Goal: Task Accomplishment & Management: Manage account settings

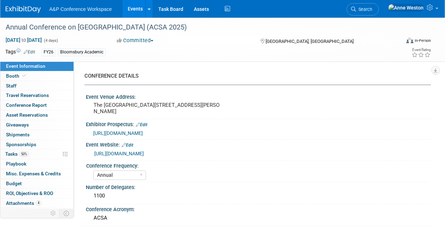
select select "Annual"
select select "Level 3"
select select "Program Advert"
select select "Asia Studies"
select select "Bloomsbury Academic"
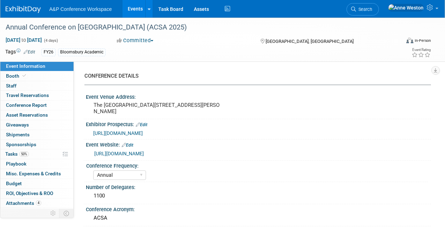
select select "[PERSON_NAME]"
select select "Brand/Subject Presence​"
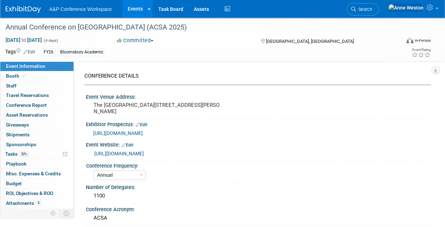
click at [23, 11] on img at bounding box center [23, 9] width 35 height 7
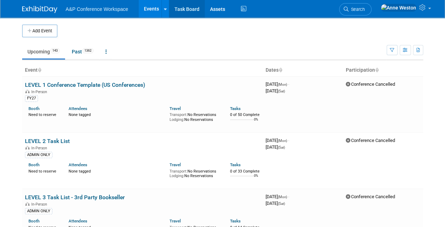
click at [193, 9] on link "Task Board" at bounding box center [187, 9] width 36 height 18
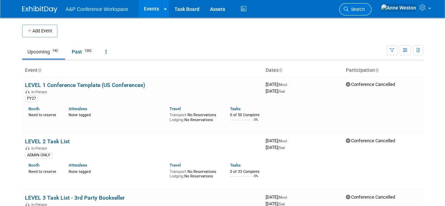
click at [372, 5] on link "Search" at bounding box center [355, 9] width 32 height 12
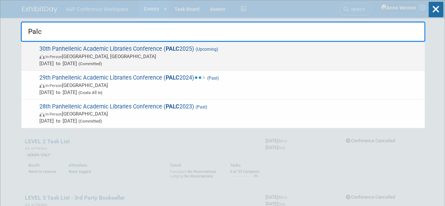
type input "Palc"
click at [75, 51] on span "30th Panhellenic Academic Libraries Conference ( PALC 2025) (Upcoming) In-Perso…" at bounding box center [229, 55] width 384 height 21
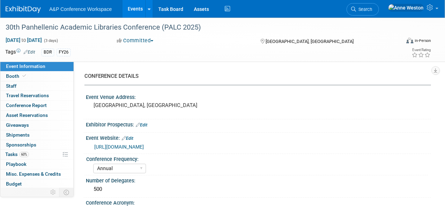
select select "Annual"
select select "Level 2"
select select "In-Person Booth"
select select "Libraries"
select select "Bloomsbury Digital Resources"
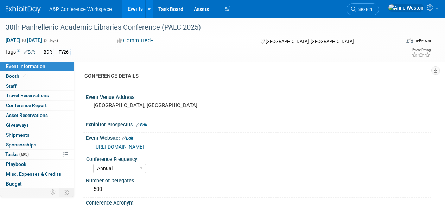
select select "[PERSON_NAME]"
select select "BDR Product Awareness and Trial Generation​"
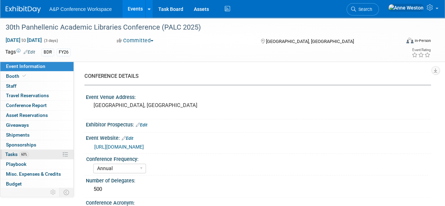
click at [27, 153] on span "60%" at bounding box center [24, 154] width 10 height 5
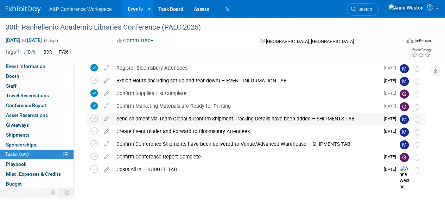
scroll to position [118, 0]
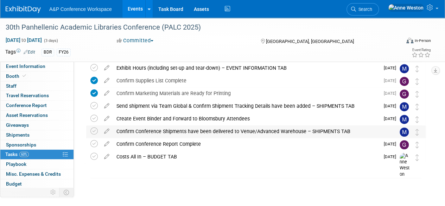
click at [178, 131] on div "Confirm Conference Shipments have been delivered to Venue/Advanced Warehouse – …" at bounding box center [249, 131] width 273 height 12
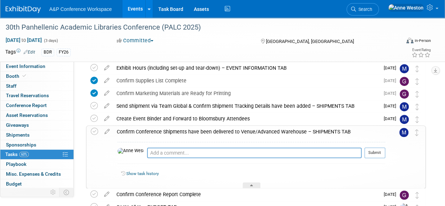
drag, startPoint x: 353, startPoint y: 129, endPoint x: 90, endPoint y: 133, distance: 262.9
click at [90, 133] on div "Confirm Conference Shipments have been delivered to Venue/Advanced Warehouse – …" at bounding box center [256, 156] width 340 height 63
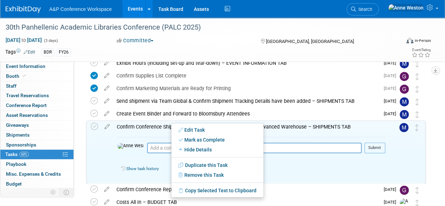
scroll to position [153, 0]
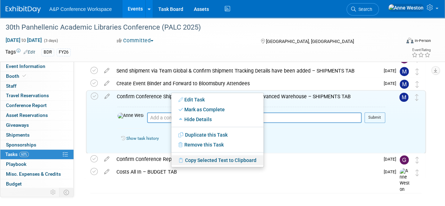
click at [198, 160] on link "Copy Selected Text to Clipboard" at bounding box center [217, 160] width 92 height 10
copy div "Confirm Conference Shipments have been delivered to Venue/Advanced Warehouse – …"
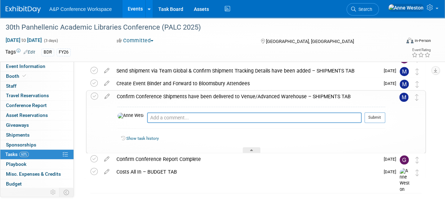
click at [206, 93] on div "Confirm Conference Shipments have been delivered to Venue/Advanced Warehouse – …" at bounding box center [249, 96] width 272 height 12
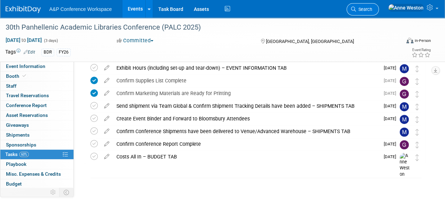
click at [372, 7] on span "Search" at bounding box center [364, 9] width 16 height 5
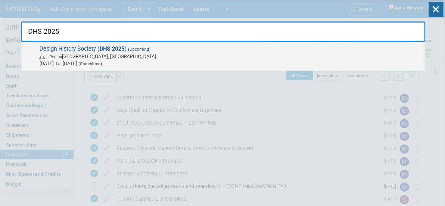
type input "DHS 2025"
click at [69, 49] on span "Design History Society ( DHS 2025 ) (Upcoming) In-Person Ankara, Türkiye Sep 4,…" at bounding box center [229, 55] width 384 height 21
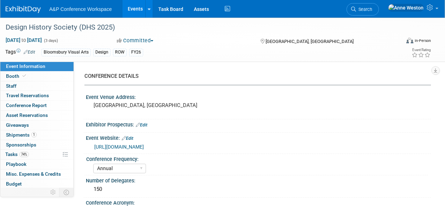
select select "Annual"
select select "Level 2"
select select "In-Person Booth"
select select "Design"
select select "Bloomsbury Visual Arts"
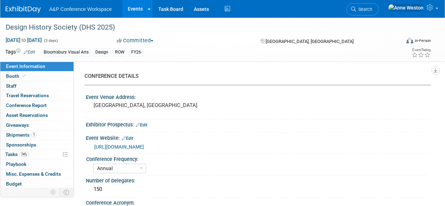
select select "[PERSON_NAME]"
select select "Networking/Commissioning"
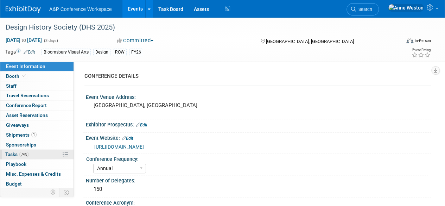
click at [29, 154] on span "74%" at bounding box center [24, 154] width 10 height 5
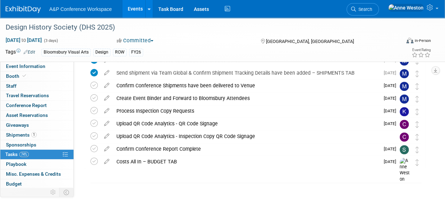
scroll to position [270, 0]
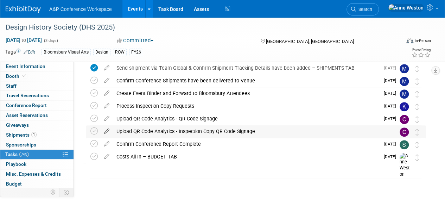
click at [106, 130] on icon at bounding box center [107, 129] width 12 height 9
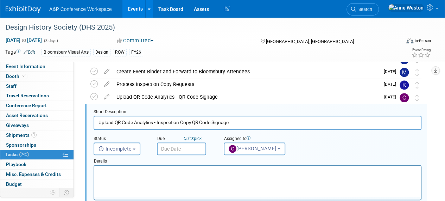
scroll to position [0, 0]
click at [184, 149] on input "text" at bounding box center [181, 148] width 49 height 13
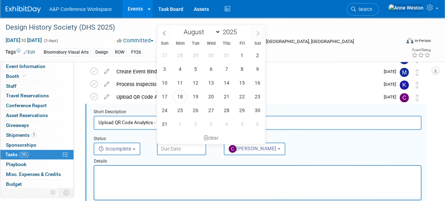
click at [257, 35] on icon at bounding box center [257, 33] width 5 height 5
select select "8"
click at [242, 91] on span "26" at bounding box center [242, 96] width 14 height 14
type input "Sep 26, 2025"
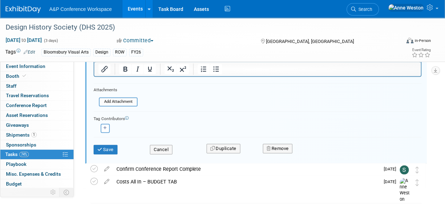
scroll to position [433, 0]
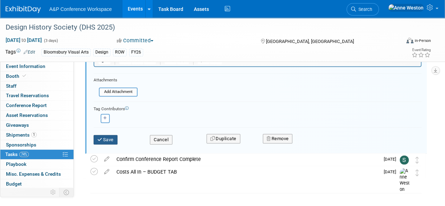
click at [105, 136] on button "Save" at bounding box center [106, 140] width 24 height 10
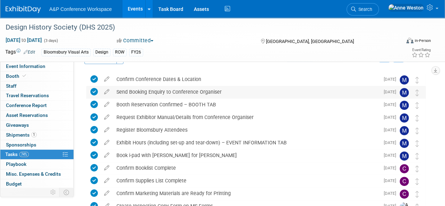
scroll to position [0, 0]
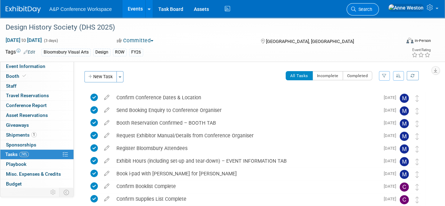
click at [372, 9] on span "Search" at bounding box center [364, 9] width 16 height 5
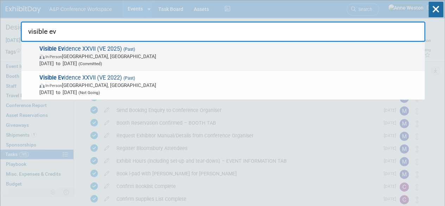
type input "visible ev"
click at [78, 63] on span "Aug 3, 2025 to Aug 7, 2025 (Committed)" at bounding box center [230, 63] width 382 height 7
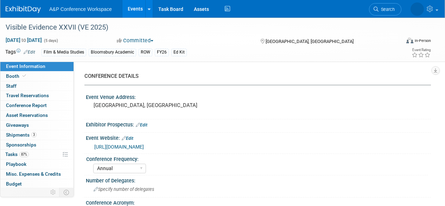
select select "Annual"
select select "Level 3"
select select "Ed Kit"
select select "Film & Media Studies"
select select "Bloomsbury Academic"
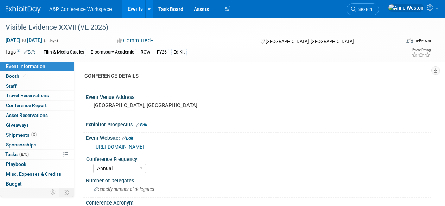
select select "[PERSON_NAME]"
select select "Brand/Subject Presence​"
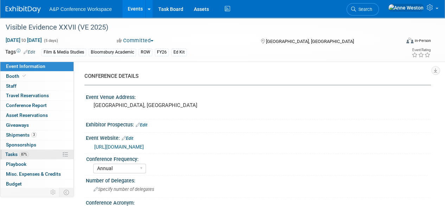
click at [25, 156] on span "87%" at bounding box center [24, 154] width 10 height 5
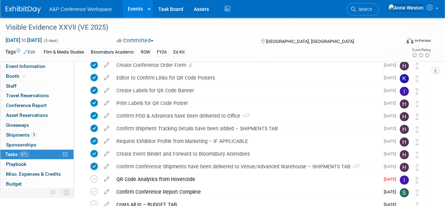
scroll to position [211, 0]
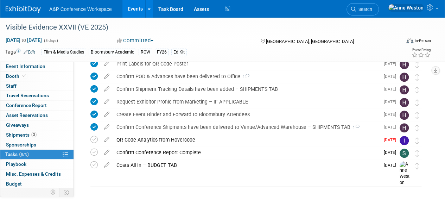
click at [108, 140] on icon at bounding box center [107, 138] width 12 height 9
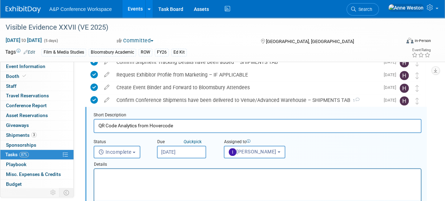
scroll to position [241, 0]
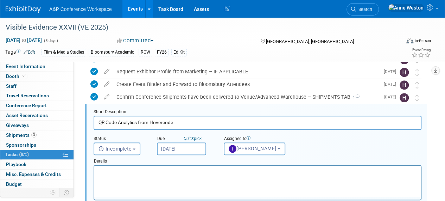
drag, startPoint x: 184, startPoint y: 121, endPoint x: 84, endPoint y: 121, distance: 99.2
click at [84, 121] on div "Short Description QR Code Analytics from Hovercode Status <i class="far fa-cloc…" at bounding box center [254, 194] width 343 height 183
drag, startPoint x: 118, startPoint y: 121, endPoint x: 123, endPoint y: 123, distance: 5.4
paste input "Upload QR Code Analytics - QR Code Signage"
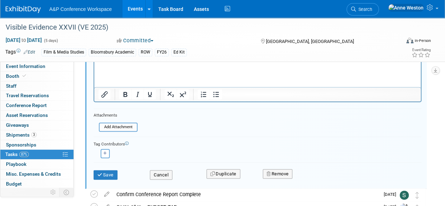
scroll to position [382, 0]
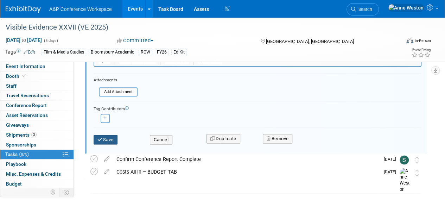
type input "Upload QR Code Analytics - QR Code Signage"
click at [106, 138] on button "Save" at bounding box center [106, 140] width 24 height 10
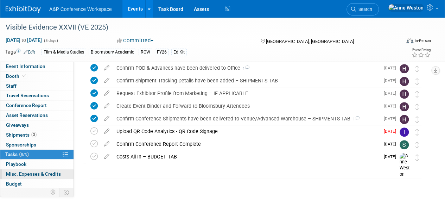
scroll to position [29, 0]
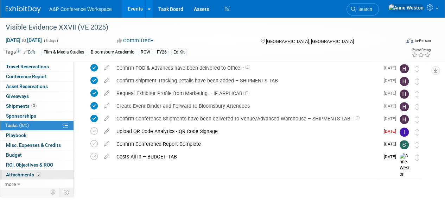
click at [29, 172] on span "Attachments 5" at bounding box center [23, 175] width 35 height 6
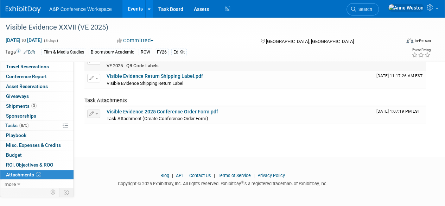
scroll to position [0, 0]
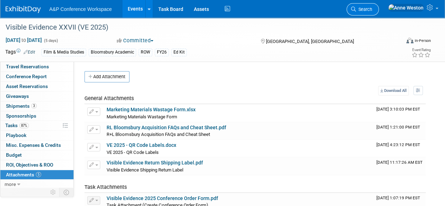
click at [372, 9] on span "Search" at bounding box center [364, 9] width 16 height 5
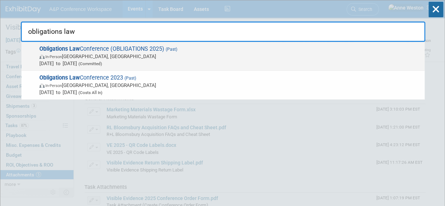
type input "obligations law"
click at [78, 50] on strong "Obligations Law" at bounding box center [59, 48] width 40 height 7
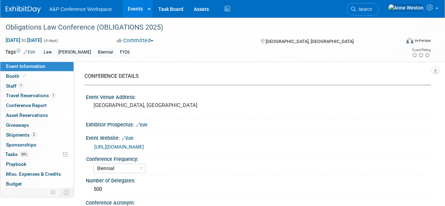
select select "Biennial"
select select "Level 2"
select select "In-Person Booth"
select select "Law"
select select "[PERSON_NAME] Publishing"
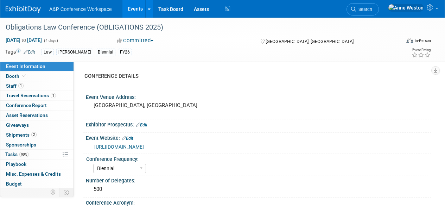
select select "[PERSON_NAME]"
select select "Ros Jubber"
select select "Networking/Commissioning"
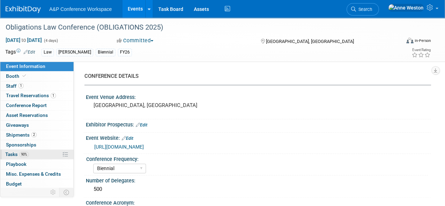
click at [37, 151] on link "90% Tasks 90%" at bounding box center [36, 155] width 73 height 10
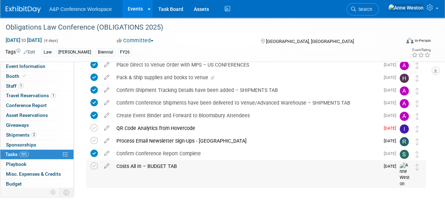
scroll to position [308, 0]
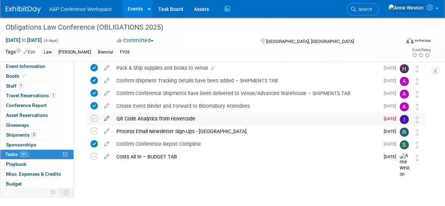
click at [108, 116] on icon at bounding box center [107, 117] width 12 height 9
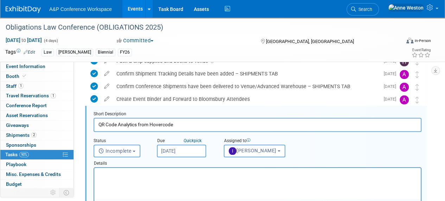
scroll to position [317, 0]
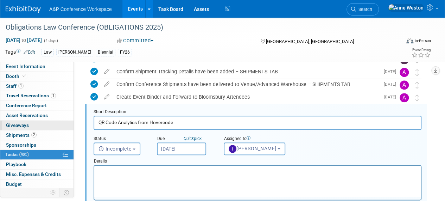
drag, startPoint x: 205, startPoint y: 123, endPoint x: 43, endPoint y: 127, distance: 162.3
click at [43, 127] on div "Event Information Event Info Booth Booth 1 Staff 1 Staff 1 Travel Reservations …" at bounding box center [222, 26] width 445 height 653
paste input "Upload QR Code Analytics - QR Code Signage"
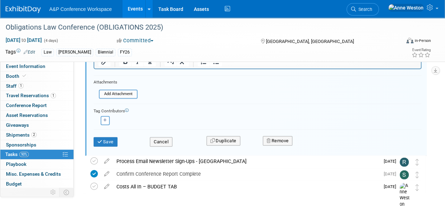
scroll to position [458, 0]
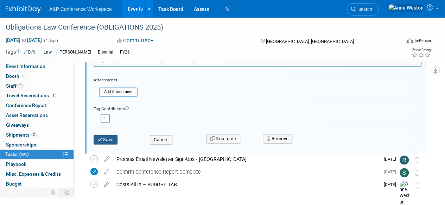
type input "Upload QR Code Analytics - QR Code Signage"
click at [110, 139] on button "Save" at bounding box center [106, 140] width 24 height 10
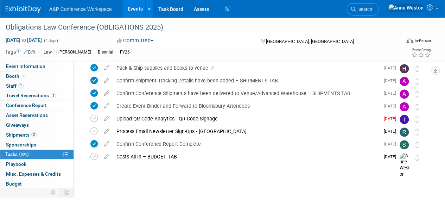
scroll to position [29, 0]
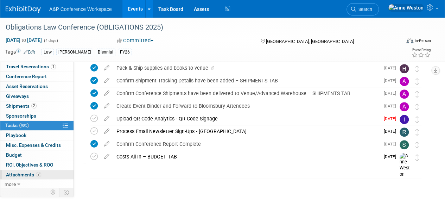
click at [39, 172] on span "Attachments 7" at bounding box center [23, 175] width 35 height 6
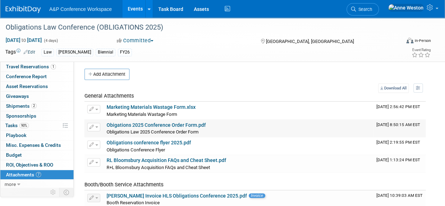
scroll to position [0, 0]
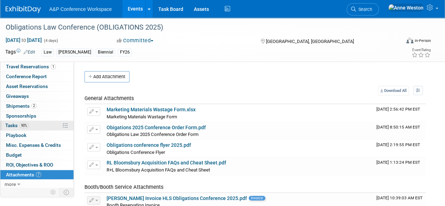
click at [27, 127] on span "Tasks 90%" at bounding box center [17, 125] width 24 height 6
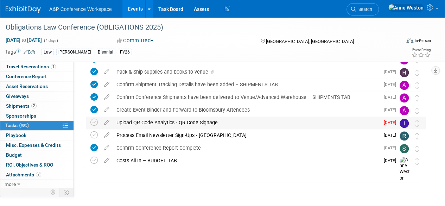
scroll to position [308, 0]
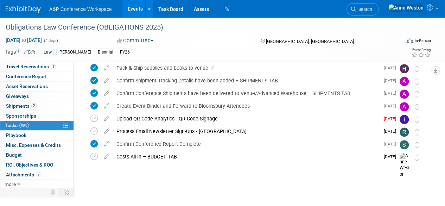
click at [379, 6] on link "Search" at bounding box center [363, 9] width 32 height 12
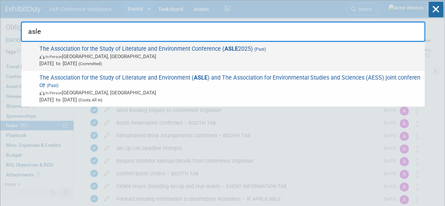
type input "asle"
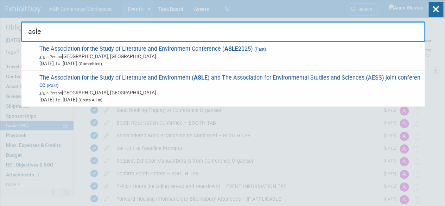
click at [65, 49] on span "The Association for the Study of Literature and Environment Conference ( ASLE 2…" at bounding box center [229, 55] width 384 height 21
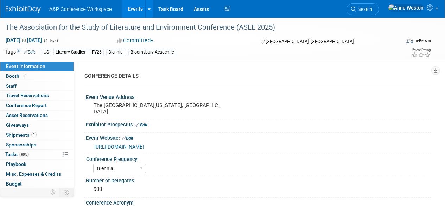
select select "Biennial"
select select "Level 2"
select select "In-Person Booth"
select select "Literary Studies"
select select "Bloomsbury Academic"
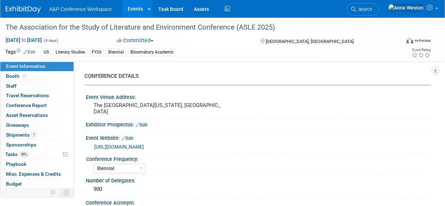
select select "[PERSON_NAME]"
select select "Brand/Subject Presence​"
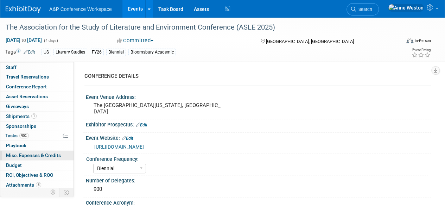
scroll to position [29, 0]
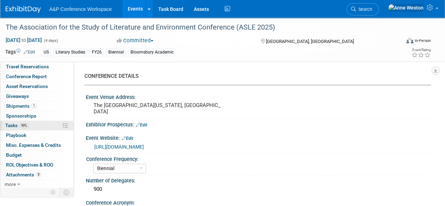
click at [18, 124] on span "Tasks 90%" at bounding box center [17, 125] width 24 height 6
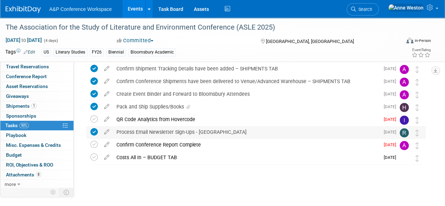
scroll to position [308, 0]
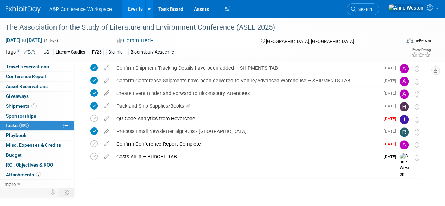
click at [105, 116] on icon at bounding box center [107, 117] width 12 height 9
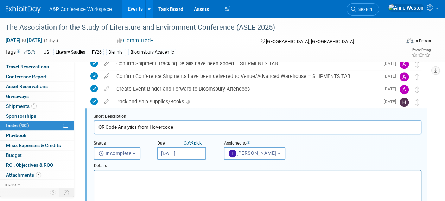
scroll to position [317, 0]
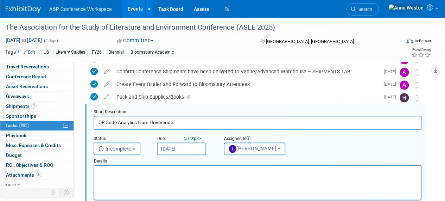
drag, startPoint x: 193, startPoint y: 122, endPoint x: 90, endPoint y: 117, distance: 102.9
click at [90, 117] on form "Short Description QR Code Analytics from Hovercode Status <i class="far fa-cloc…" at bounding box center [257, 197] width 339 height 176
paste input "Upload QR Code Analytics - QR Code Signage"
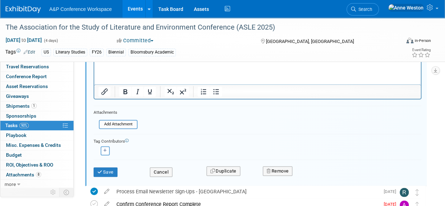
scroll to position [458, 0]
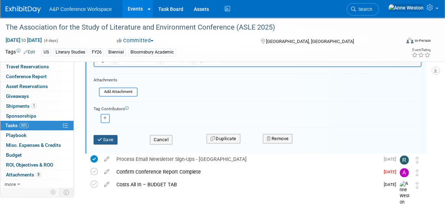
type input "Upload QR Code Analytics - QR Code Signage"
click at [97, 137] on icon "submit" at bounding box center [100, 139] width 6 height 5
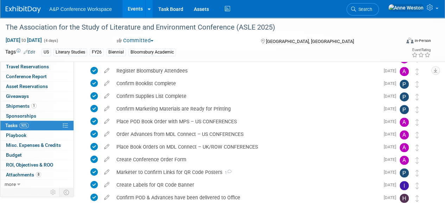
scroll to position [308, 0]
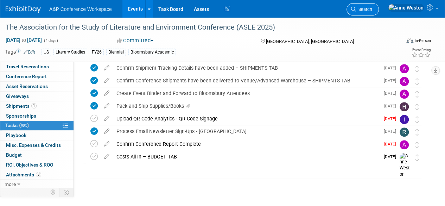
click at [356, 7] on icon at bounding box center [353, 9] width 5 height 5
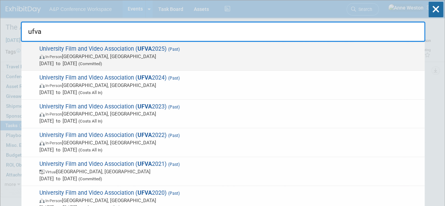
type input "ufva"
click at [78, 51] on span "University Film and Video Association ( UFVA 2025) (Past) In-Person Prairie Vie…" at bounding box center [229, 55] width 384 height 21
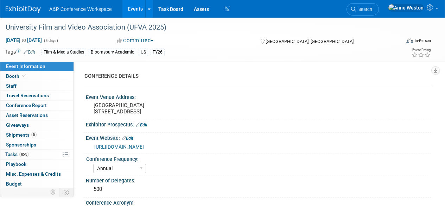
select select "Annual"
select select "Level 2"
select select "In-Person Booth"
select select "Film & Media Studies"
select select "Bloomsbury Academic"
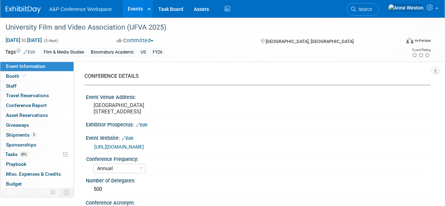
select select "[PERSON_NAME]"
select select "Brand/Subject Presence​"
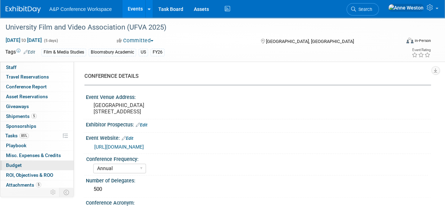
scroll to position [29, 0]
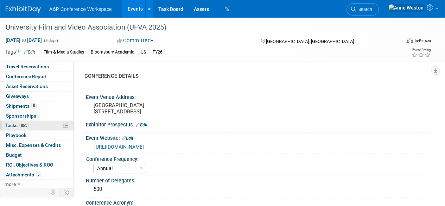
click at [32, 122] on link "85% Tasks 85%" at bounding box center [36, 126] width 73 height 10
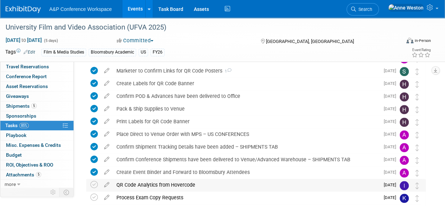
scroll to position [352, 0]
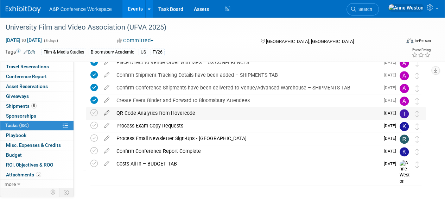
click at [107, 112] on icon at bounding box center [107, 111] width 12 height 9
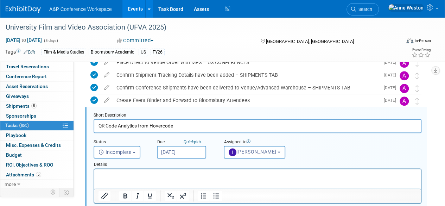
scroll to position [355, 0]
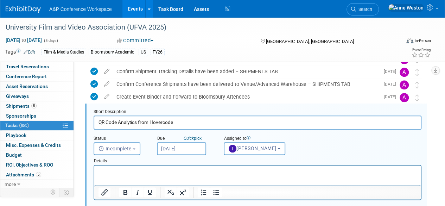
drag, startPoint x: 187, startPoint y: 124, endPoint x: 79, endPoint y: 124, distance: 107.7
click at [78, 124] on div "Event Information Event Info Booth Booth 0 Staff 0 Staff 0 Travel Reservations …" at bounding box center [222, 13] width 445 height 703
paste input "Upload QR Code Analytics - QR Code Signage"
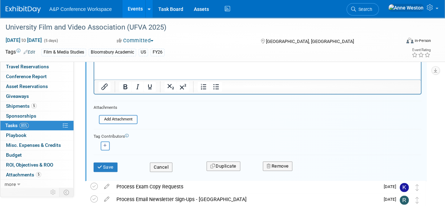
scroll to position [461, 0]
type input "Upload QR Code Analytics - QR Code Signage"
click at [105, 164] on button "Save" at bounding box center [106, 167] width 24 height 10
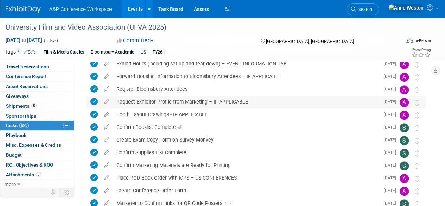
scroll to position [0, 0]
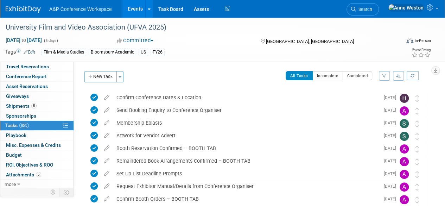
click at [372, 10] on span "Search" at bounding box center [364, 9] width 16 height 5
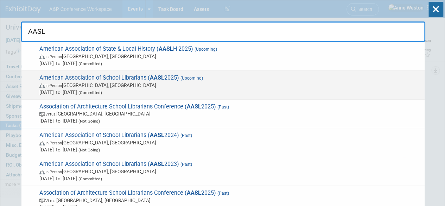
type input "AASL"
click at [90, 78] on span "American Association of School Librarians ( AASL 2025) (Upcoming) In-Person [GE…" at bounding box center [229, 84] width 384 height 21
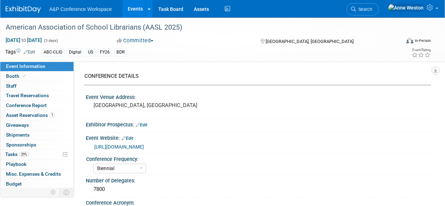
select select "Biennial"
select select "Level 1"
select select "In-Person Booth"
select select "Schools"
select select "Bloomsbury Digital Resources"
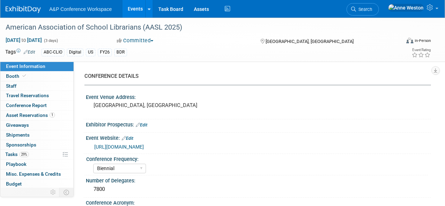
select select "[PERSON_NAME]"
select select "BDR Product Awareness and Trial Generation​"
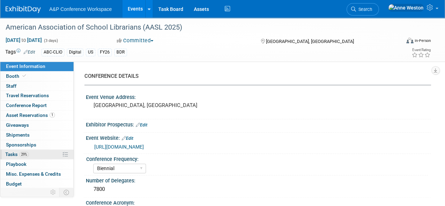
click at [15, 152] on span "Tasks 29%" at bounding box center [17, 154] width 24 height 6
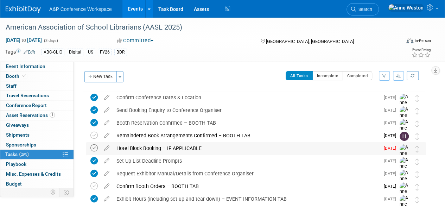
click at [95, 146] on icon at bounding box center [93, 147] width 7 height 7
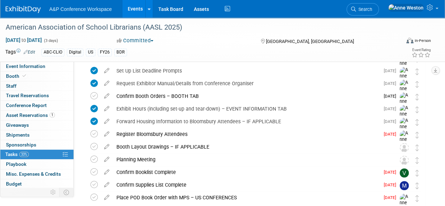
scroll to position [106, 0]
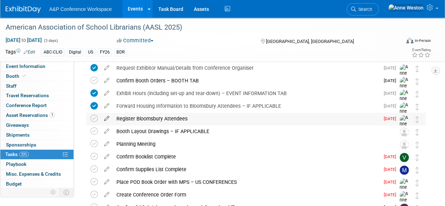
click at [106, 120] on icon at bounding box center [107, 117] width 12 height 9
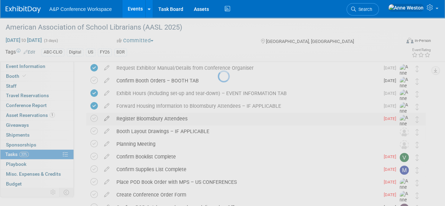
select select "7"
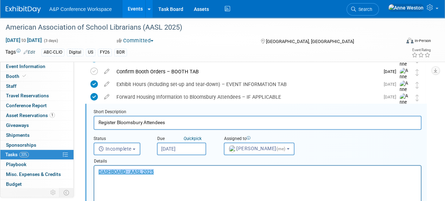
scroll to position [0, 0]
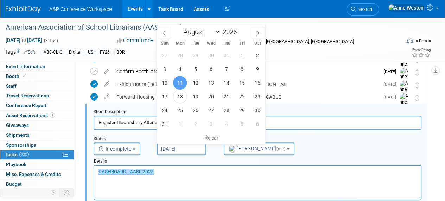
click at [169, 145] on input "[DATE]" at bounding box center [181, 148] width 49 height 13
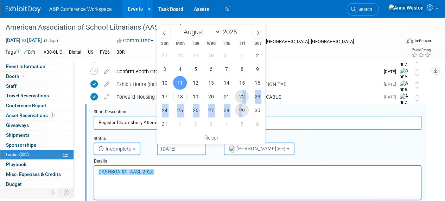
drag, startPoint x: 241, startPoint y: 94, endPoint x: 241, endPoint y: 105, distance: 10.9
click at [241, 105] on div "27 28 29 30 31 1 2 3 4 5 6 7 8 9 10 11 12 13 14 15 16 17 18 19 20 21 22 23 24 2…" at bounding box center [211, 89] width 108 height 82
click at [241, 107] on span "29" at bounding box center [242, 110] width 14 height 14
type input "[DATE]"
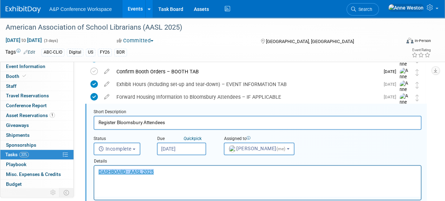
click at [186, 147] on input "[DATE]" at bounding box center [181, 148] width 49 height 13
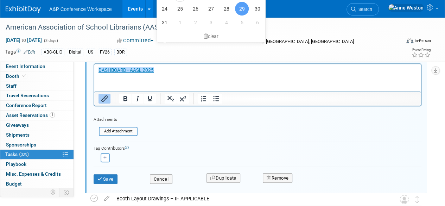
scroll to position [220, 0]
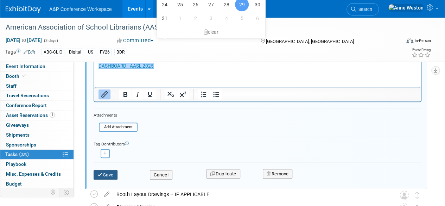
click at [108, 176] on button "Save" at bounding box center [106, 175] width 24 height 10
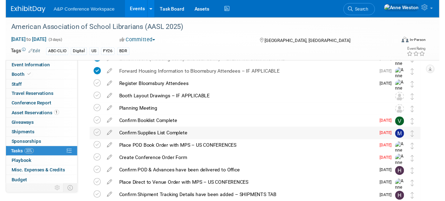
scroll to position [150, 0]
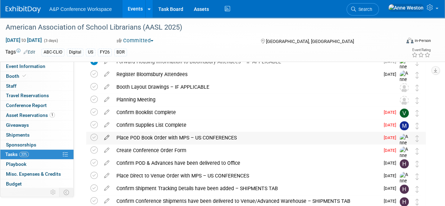
click at [106, 139] on icon at bounding box center [107, 136] width 12 height 9
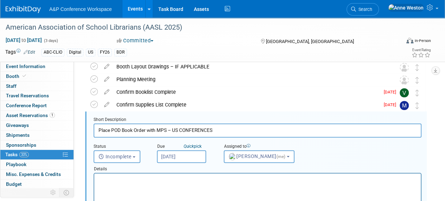
scroll to position [178, 0]
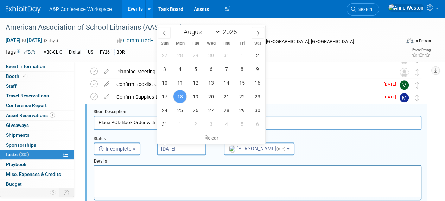
click at [167, 146] on input "[DATE]" at bounding box center [181, 148] width 49 height 13
click at [242, 108] on span "29" at bounding box center [242, 110] width 14 height 14
type input "[DATE]"
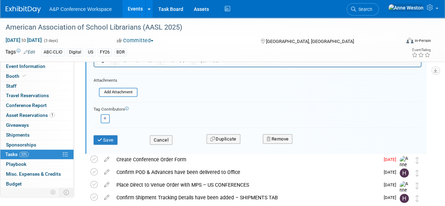
scroll to position [319, 0]
click at [107, 139] on button "Save" at bounding box center [106, 140] width 24 height 10
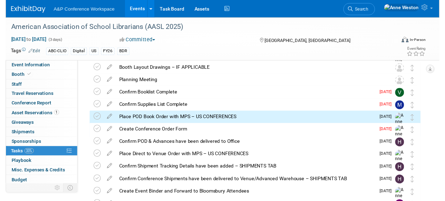
scroll to position [162, 0]
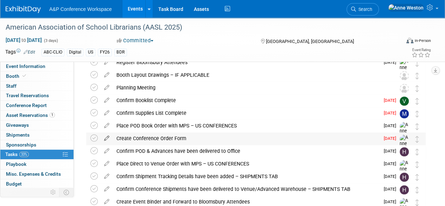
click at [106, 137] on icon at bounding box center [107, 136] width 12 height 9
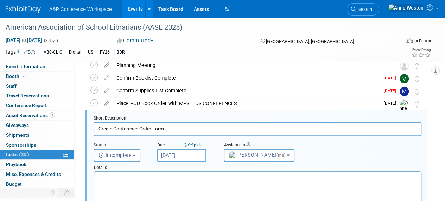
scroll to position [191, 0]
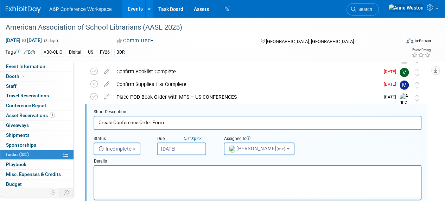
click at [164, 146] on input "[DATE]" at bounding box center [181, 148] width 49 height 13
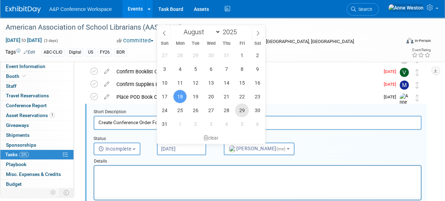
click at [242, 105] on span "29" at bounding box center [242, 110] width 14 height 14
type input "[DATE]"
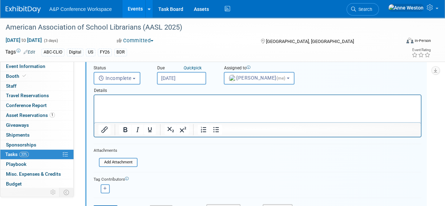
scroll to position [296, 0]
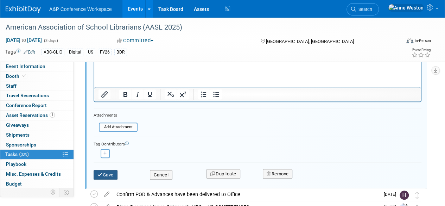
click at [101, 176] on icon "submit" at bounding box center [100, 174] width 6 height 5
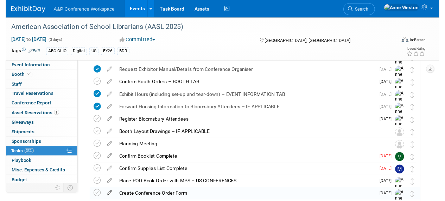
scroll to position [91, 0]
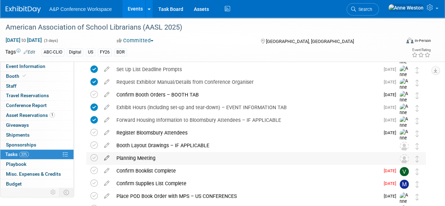
click at [106, 157] on icon at bounding box center [107, 156] width 12 height 9
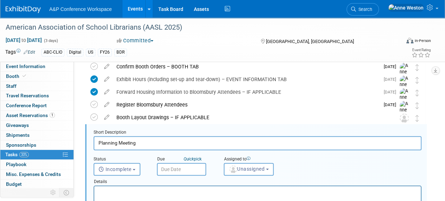
scroll to position [140, 0]
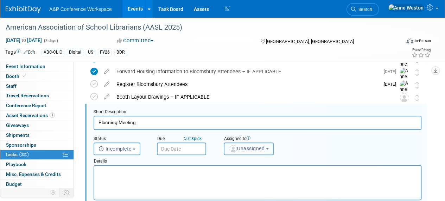
click at [236, 146] on img "button" at bounding box center [233, 149] width 8 height 8
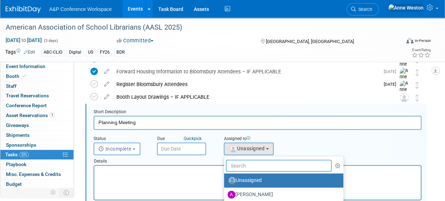
click at [236, 166] on input "text" at bounding box center [279, 165] width 106 height 12
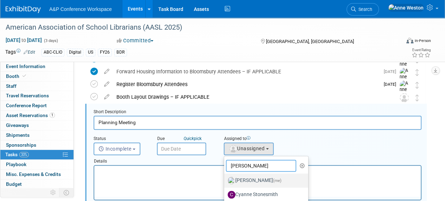
type input "[PERSON_NAME]"
click at [240, 181] on label "[PERSON_NAME] (me)" at bounding box center [265, 180] width 74 height 11
click at [225, 181] on input "[PERSON_NAME] (me)" at bounding box center [223, 179] width 5 height 5
select select "c29719a7-47ff-44fe-b37a-21211f595519"
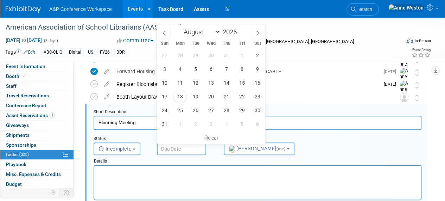
click at [163, 150] on input "text" at bounding box center [181, 148] width 49 height 13
click at [181, 94] on span "18" at bounding box center [180, 96] width 14 height 14
type input "[DATE]"
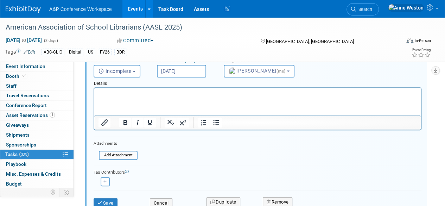
scroll to position [246, 0]
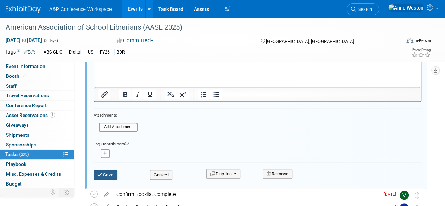
click at [108, 172] on button "Save" at bounding box center [106, 175] width 24 height 10
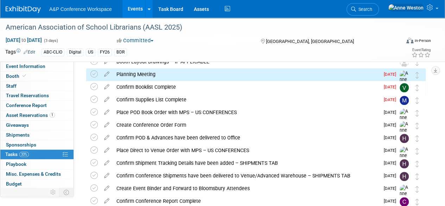
scroll to position [162, 0]
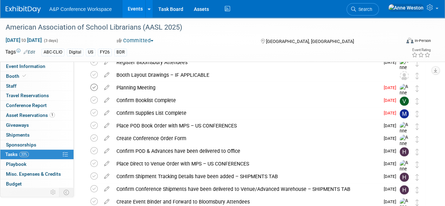
click at [94, 86] on icon at bounding box center [93, 87] width 7 height 7
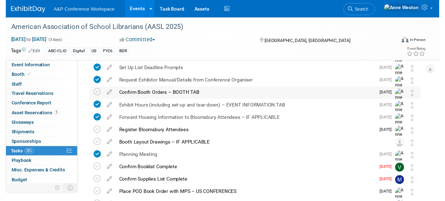
scroll to position [91, 0]
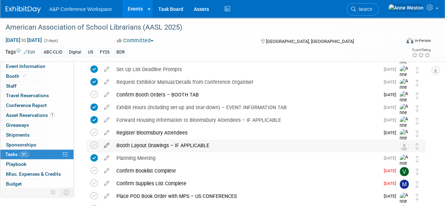
click at [108, 145] on icon at bounding box center [107, 143] width 12 height 9
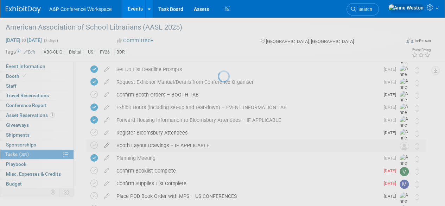
select select "7"
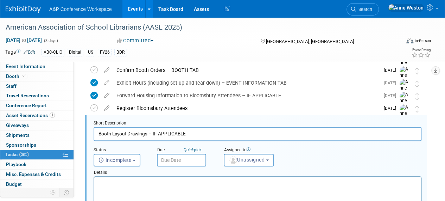
scroll to position [127, 0]
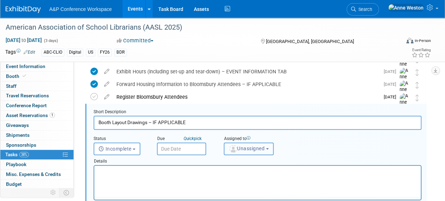
click at [242, 148] on span "Unassigned" at bounding box center [247, 148] width 36 height 6
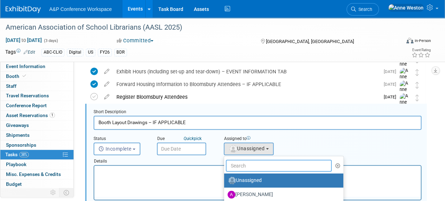
click at [245, 162] on input "text" at bounding box center [279, 165] width 106 height 12
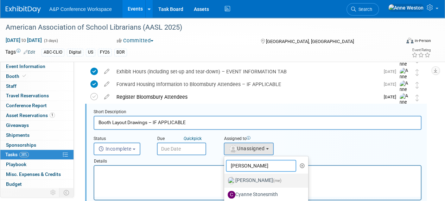
type input "[PERSON_NAME]"
click at [241, 181] on label "[PERSON_NAME] (me)" at bounding box center [265, 180] width 74 height 11
click at [225, 181] on input "[PERSON_NAME] (me)" at bounding box center [223, 179] width 5 height 5
select select "c29719a7-47ff-44fe-b37a-21211f595519"
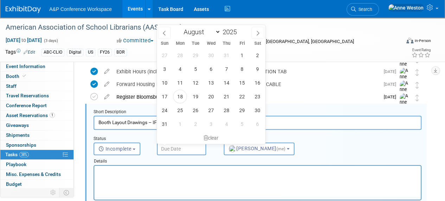
click at [169, 149] on input "text" at bounding box center [181, 148] width 49 height 13
click at [241, 108] on span "29" at bounding box center [242, 110] width 14 height 14
type input "[DATE]"
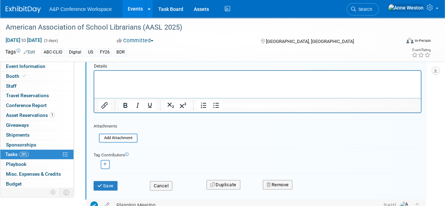
scroll to position [233, 0]
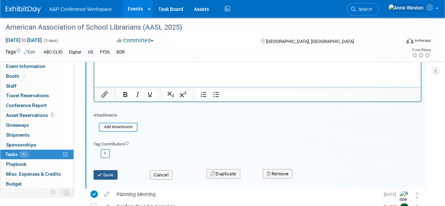
click at [103, 170] on button "Save" at bounding box center [106, 175] width 24 height 10
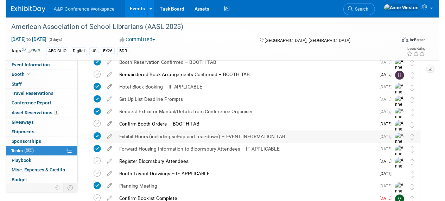
scroll to position [70, 0]
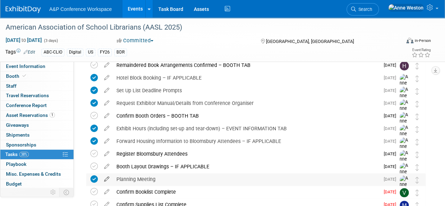
click at [104, 179] on icon at bounding box center [107, 177] width 12 height 9
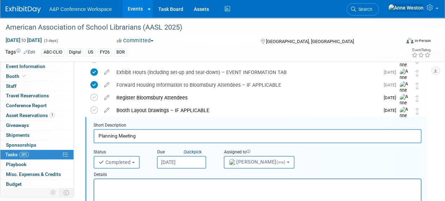
scroll to position [140, 0]
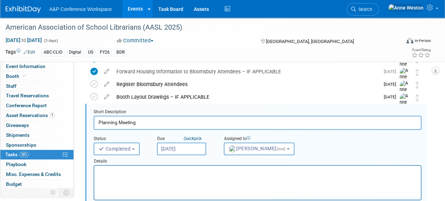
click at [188, 148] on input "[DATE]" at bounding box center [181, 148] width 49 height 13
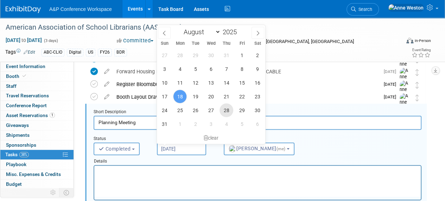
click at [225, 112] on span "28" at bounding box center [227, 110] width 14 height 14
type input "[DATE]"
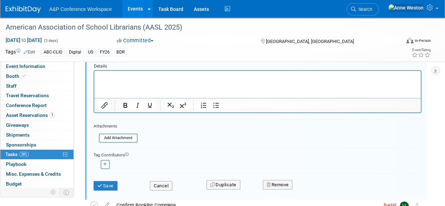
scroll to position [246, 0]
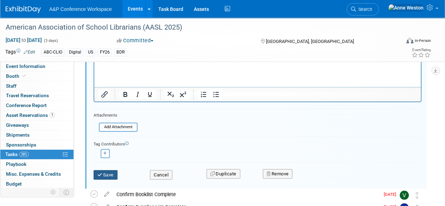
click at [103, 176] on button "Save" at bounding box center [106, 175] width 24 height 10
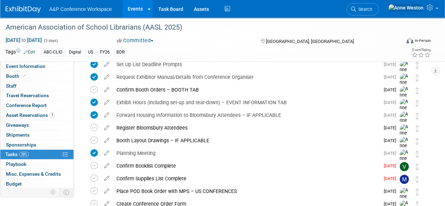
scroll to position [0, 0]
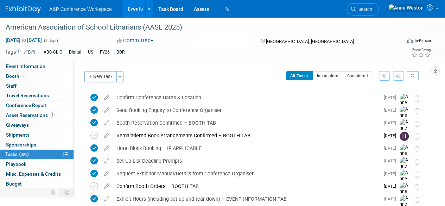
click at [379, 7] on link "Search" at bounding box center [363, 9] width 32 height 12
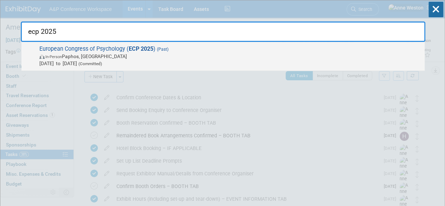
type input "ecp 2025"
click at [62, 56] on span "In-Person" at bounding box center [53, 57] width 17 height 5
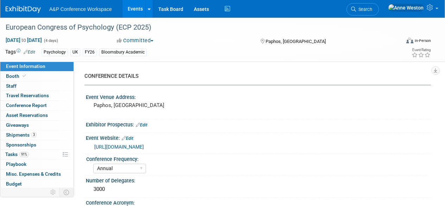
select select "Annual"
select select "Level 2"
select select "In-Person Booth"
select select "Psychology"
select select "Bloomsbury Academic"
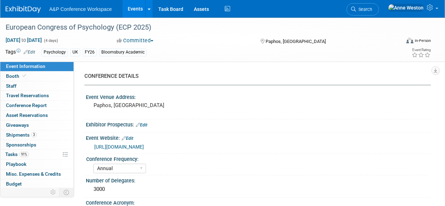
select select "[PERSON_NAME]"
select select "Networking/Commissioning"
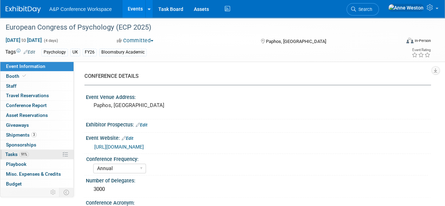
click at [25, 154] on span "91%" at bounding box center [24, 154] width 10 height 5
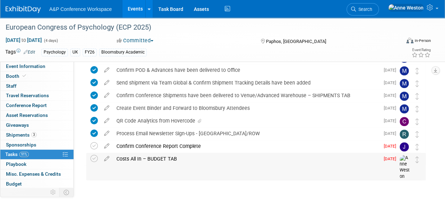
scroll to position [220, 0]
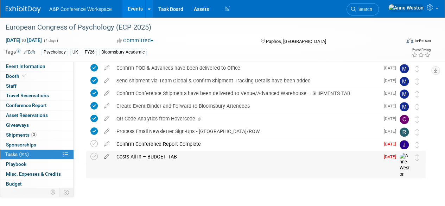
click at [106, 154] on icon at bounding box center [107, 155] width 12 height 9
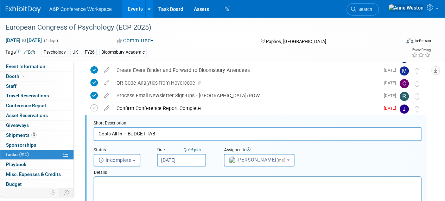
scroll to position [0, 0]
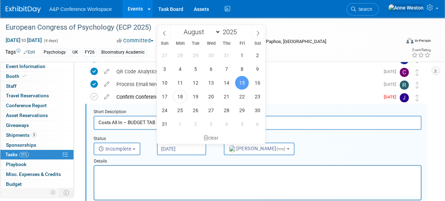
click at [176, 149] on input "[DATE]" at bounding box center [181, 148] width 49 height 13
click at [257, 34] on icon at bounding box center [258, 33] width 2 height 5
select select "8"
click at [195, 108] on span "30" at bounding box center [196, 110] width 14 height 14
type input "[DATE]"
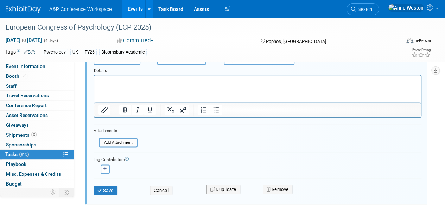
scroll to position [372, 0]
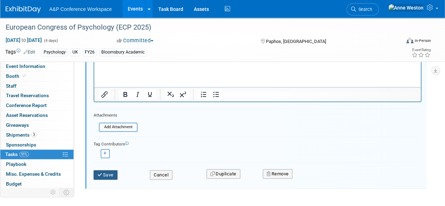
click at [103, 171] on button "Save" at bounding box center [106, 175] width 24 height 10
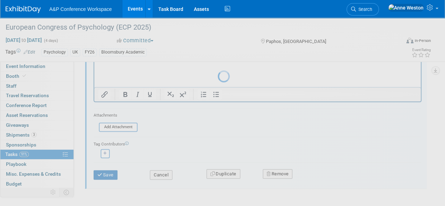
scroll to position [220, 0]
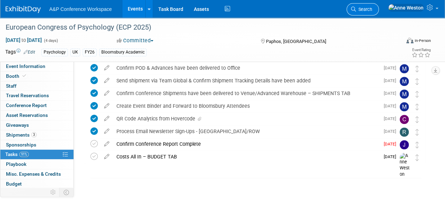
click at [372, 8] on span "Search" at bounding box center [364, 9] width 16 height 5
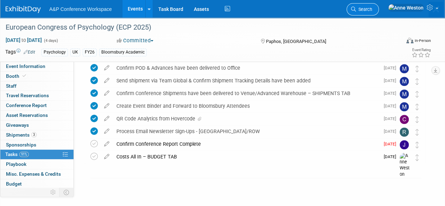
scroll to position [0, 0]
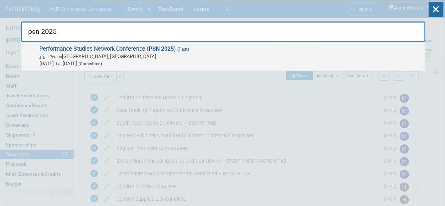
type input "psn 2025"
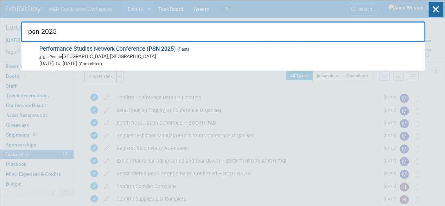
click at [86, 65] on span "Jul 10, 2025 to Jul 13, 2025 (Committed)" at bounding box center [230, 63] width 382 height 7
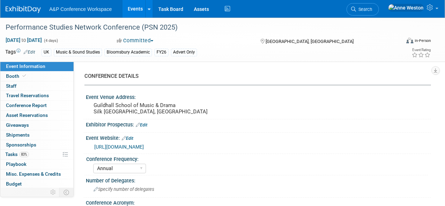
select select "Annual"
select select "Level 3"
select select "Program Advert"
select select "Music & Sound Studies"
select select "Bloomsbury Academic"
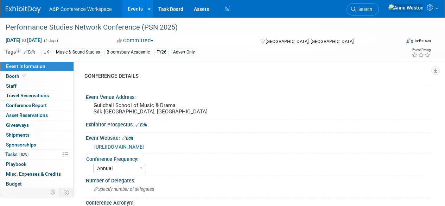
select select "[PERSON_NAME]"
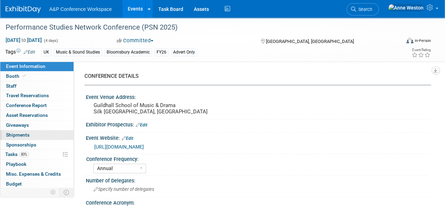
click at [28, 132] on span "Shipments 0" at bounding box center [18, 135] width 24 height 6
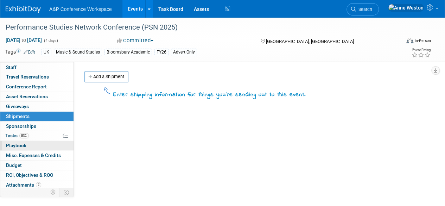
scroll to position [29, 0]
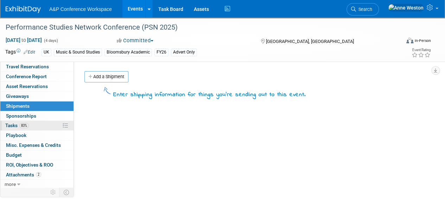
click at [33, 121] on link "83% Tasks 83%" at bounding box center [36, 126] width 73 height 10
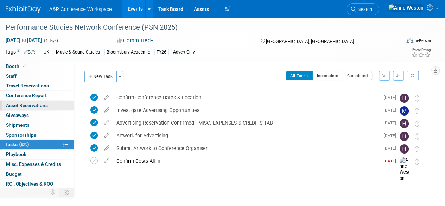
scroll to position [0, 0]
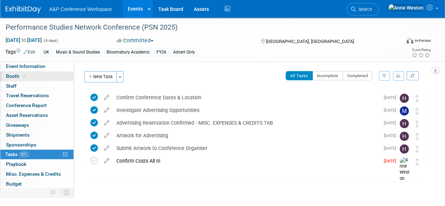
click at [26, 75] on span at bounding box center [24, 75] width 6 height 5
select select "COBA"
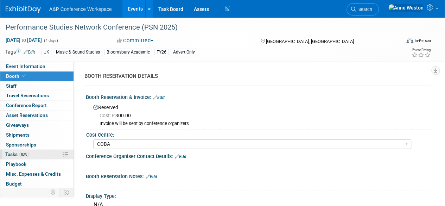
click at [20, 157] on link "83% Tasks 83%" at bounding box center [36, 155] width 73 height 10
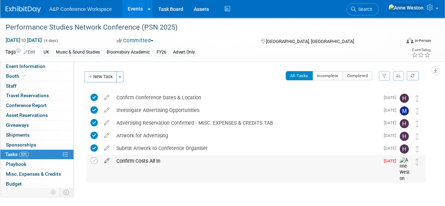
click at [105, 159] on icon at bounding box center [107, 159] width 12 height 9
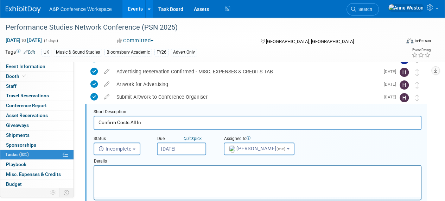
scroll to position [51, 0]
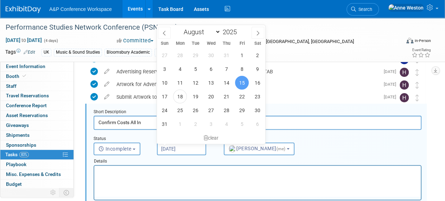
click at [173, 150] on input "[DATE]" at bounding box center [181, 148] width 49 height 13
click at [258, 31] on icon at bounding box center [258, 33] width 2 height 5
select select "8"
click at [194, 112] on span "30" at bounding box center [196, 110] width 14 height 14
type input "[DATE]"
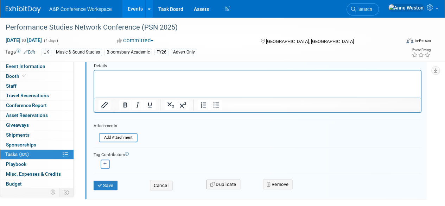
scroll to position [182, 0]
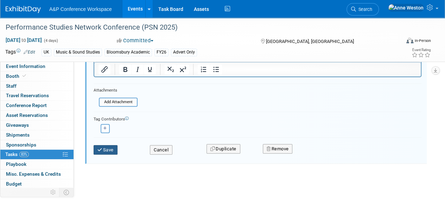
click at [102, 150] on icon "submit" at bounding box center [100, 149] width 6 height 5
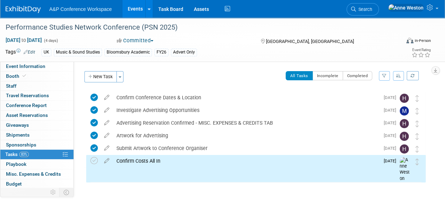
scroll to position [0, 0]
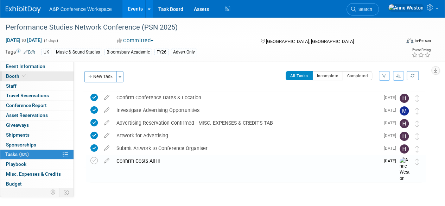
click at [39, 71] on link "Event Information" at bounding box center [36, 67] width 73 height 10
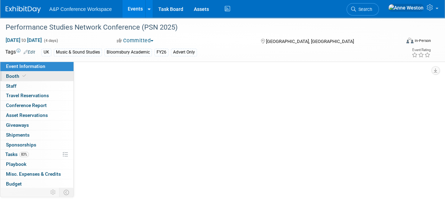
select select "Annual"
select select "Level 3"
select select "Program Advert"
select select "Music & Sound Studies"
select select "Bloomsbury Academic"
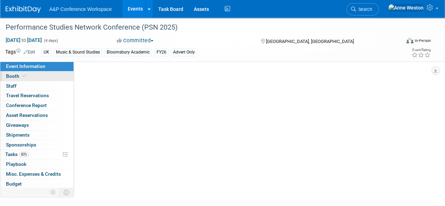
select select "[PERSON_NAME]"
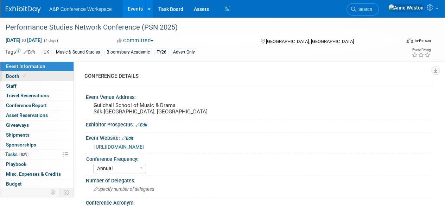
click at [43, 72] on link "Booth" at bounding box center [36, 76] width 73 height 10
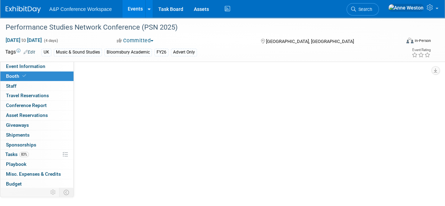
select select "COBA"
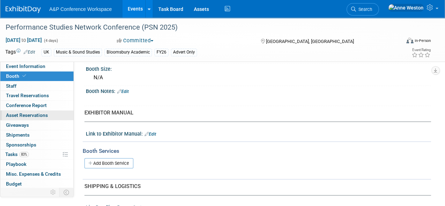
scroll to position [246, 0]
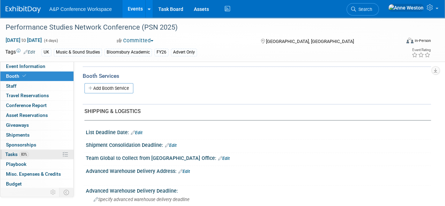
click at [44, 154] on link "83% Tasks 83%" at bounding box center [36, 155] width 73 height 10
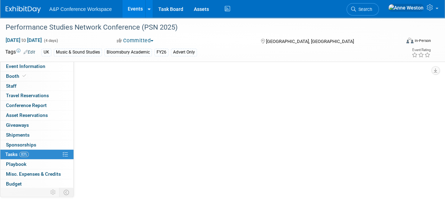
scroll to position [0, 0]
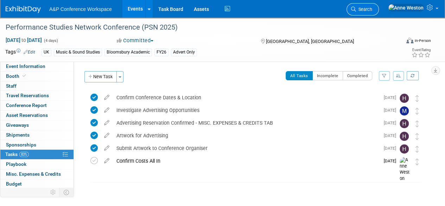
click at [372, 7] on span "Search" at bounding box center [364, 9] width 16 height 5
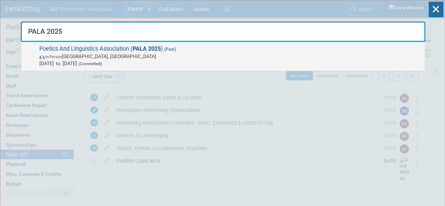
type input "PALA 2025"
click at [71, 50] on span "Poetics And Linguistics Association ( PALA 2025 ) (Past) In-Person [GEOGRAPHIC_…" at bounding box center [229, 55] width 384 height 21
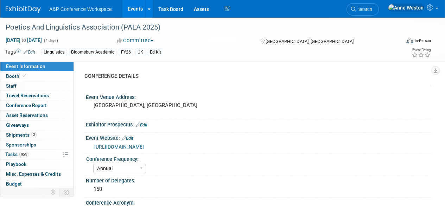
select select "Annual"
select select "Level 3"
select select "Ed Kit"
select select "Linguistics"
select select "Bloomsbury Academic"
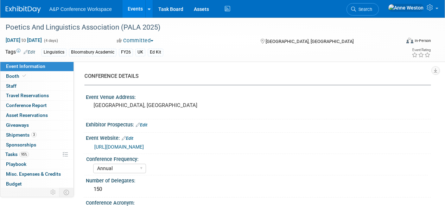
select select "[PERSON_NAME]"
select select "Networking/Commissioning"
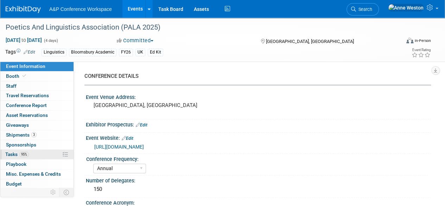
click at [19, 156] on span "Tasks 95%" at bounding box center [17, 154] width 24 height 6
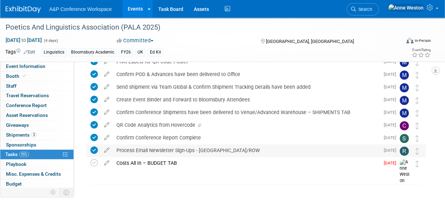
scroll to position [194, 0]
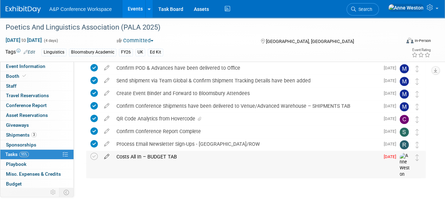
click at [106, 153] on icon at bounding box center [107, 155] width 12 height 9
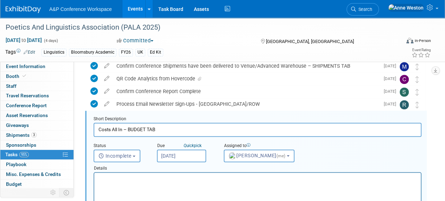
scroll to position [0, 0]
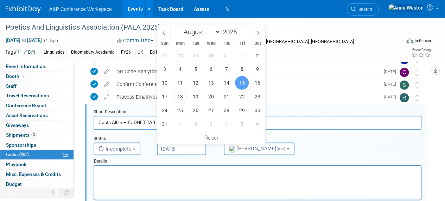
click at [165, 149] on input "Aug 15, 2025" at bounding box center [181, 148] width 49 height 13
click at [261, 27] on span at bounding box center [258, 33] width 13 height 12
select select "8"
click at [193, 108] on span "30" at bounding box center [196, 110] width 14 height 14
type input "Sep 30, 2025"
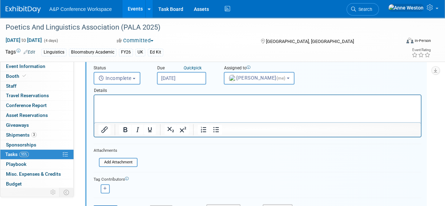
scroll to position [347, 0]
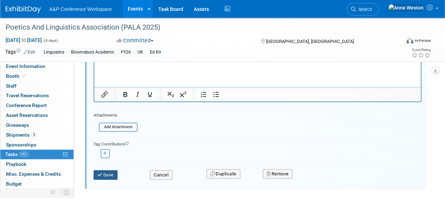
click at [109, 171] on button "Save" at bounding box center [106, 175] width 24 height 10
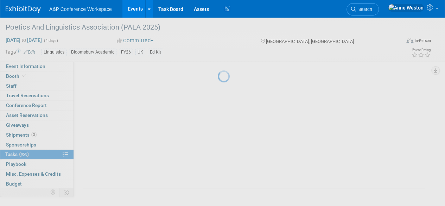
scroll to position [194, 0]
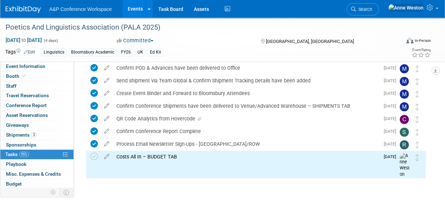
click at [28, 74] on link "Booth" at bounding box center [36, 76] width 73 height 10
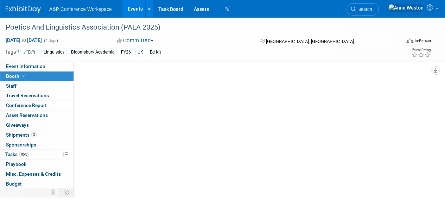
scroll to position [0, 0]
select select "COBA"
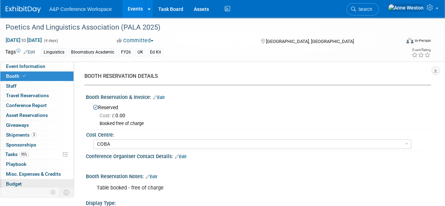
click at [18, 184] on span "Budget" at bounding box center [14, 184] width 16 height 6
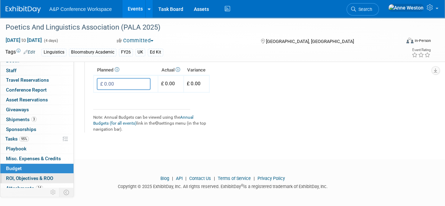
scroll to position [29, 0]
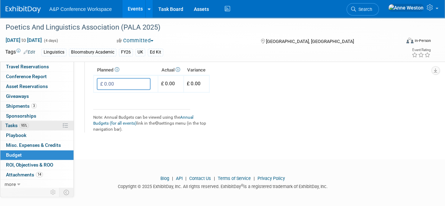
click at [24, 127] on span "Tasks 95%" at bounding box center [17, 125] width 24 height 6
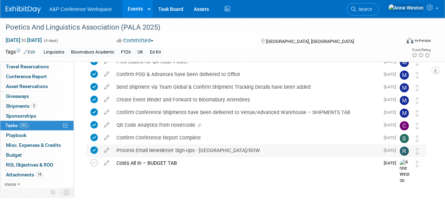
scroll to position [194, 0]
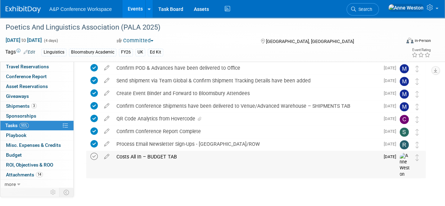
click at [93, 154] on icon at bounding box center [93, 156] width 7 height 7
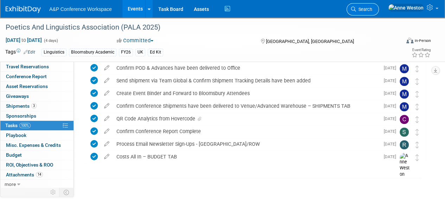
click at [372, 8] on span "Search" at bounding box center [364, 9] width 16 height 5
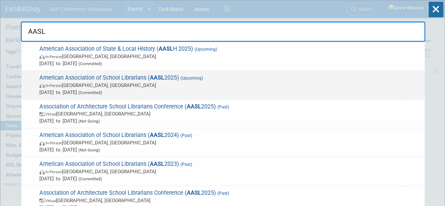
type input "AASL"
click at [62, 83] on span "In-Person" at bounding box center [53, 85] width 17 height 5
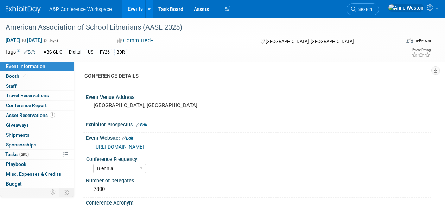
select select "Biennial"
select select "Level 1"
select select "In-Person Booth"
select select "Schools"
select select "Bloomsbury Digital Resources"
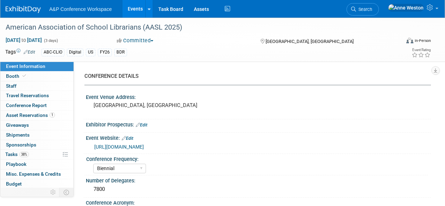
select select "[PERSON_NAME]"
select select "BDR Product Awareness and Trial Generation​"
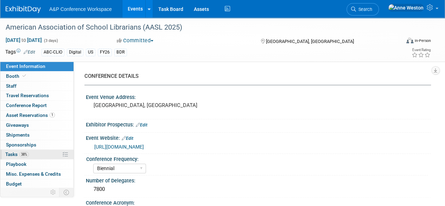
click at [32, 154] on link "38% Tasks 38%" at bounding box center [36, 155] width 73 height 10
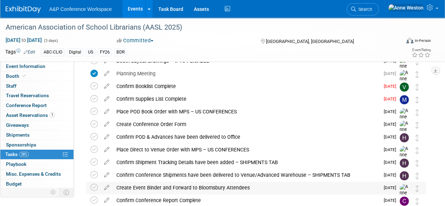
scroll to position [162, 0]
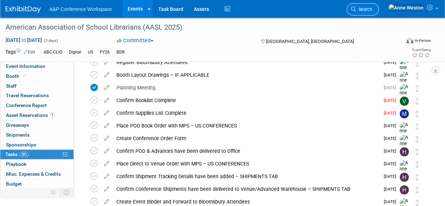
click at [372, 7] on span "Search" at bounding box center [364, 9] width 16 height 5
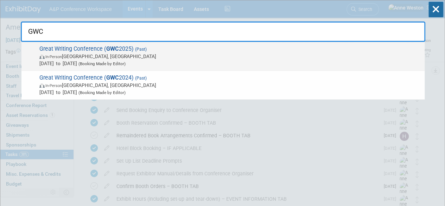
type input "GWC"
click at [70, 51] on span "Great Writing Conference ( GWC 2025) (Past) In-Person England, United Kingdom J…" at bounding box center [229, 55] width 384 height 21
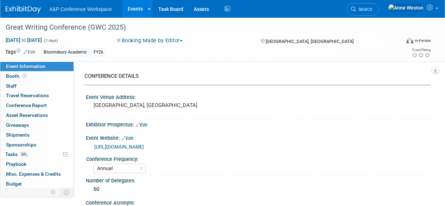
select select "Annual"
select select "Level 4"
select select "Editor Attendance Only"
select select "Creative Writing"
select select "Bloomsbury Academic"
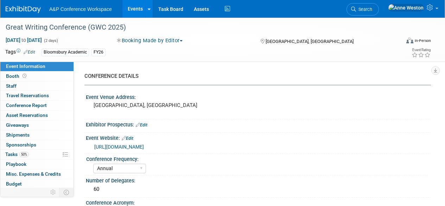
select select "[PERSON_NAME]"
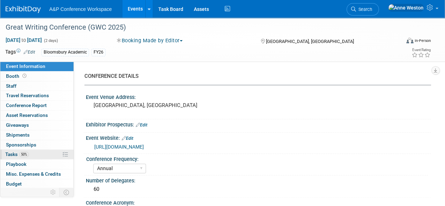
click at [36, 150] on link "50% Tasks 50%" at bounding box center [36, 155] width 73 height 10
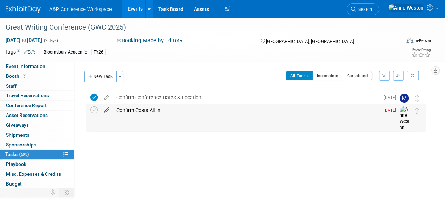
click at [108, 108] on icon at bounding box center [107, 108] width 12 height 9
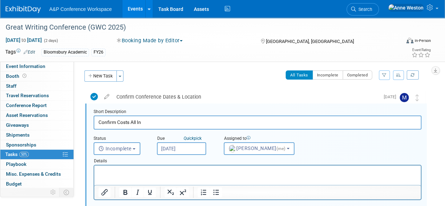
scroll to position [1, 0]
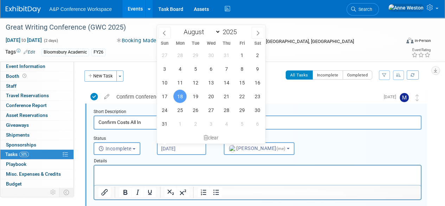
click at [182, 150] on input "[DATE]" at bounding box center [181, 148] width 49 height 13
click at [261, 32] on span at bounding box center [258, 33] width 13 height 12
select select "8"
click at [197, 111] on span "30" at bounding box center [196, 110] width 14 height 14
type input "[DATE]"
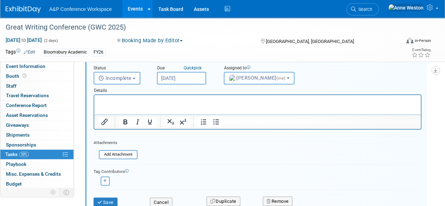
scroll to position [106, 0]
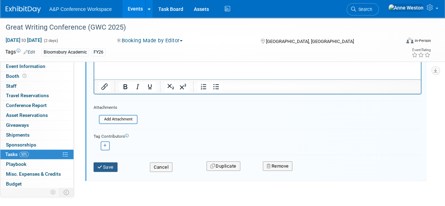
click at [105, 165] on button "Save" at bounding box center [106, 167] width 24 height 10
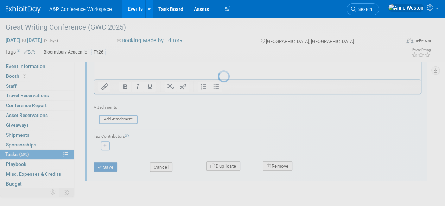
scroll to position [25, 0]
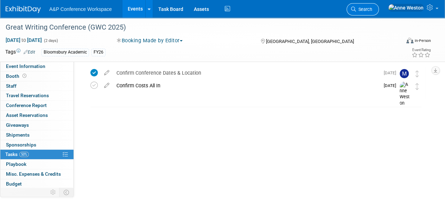
click at [372, 8] on span "Search" at bounding box center [364, 9] width 16 height 5
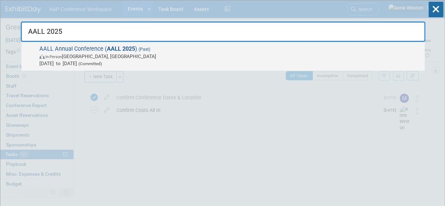
type input "AALL 2025"
click at [78, 48] on span "AALL Annual Conference ( AALL 2025 ) (Past) In-Person [GEOGRAPHIC_DATA], [GEOGR…" at bounding box center [229, 55] width 384 height 21
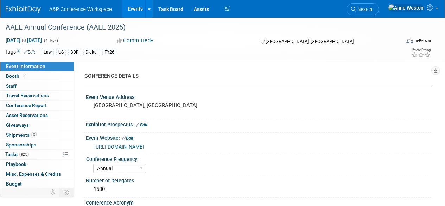
select select "Annual"
select select "Level 2"
select select "In-Person Booth"
select select "Libraries"
select select "Bloomsbury Digital Resources"
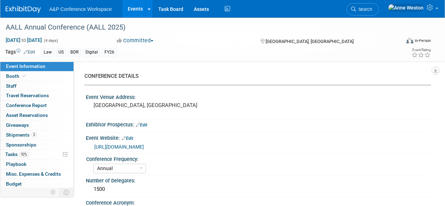
select select "[PERSON_NAME]"
select select "BDR Product Awareness and Trial Generation​"
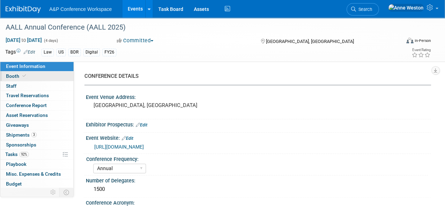
click at [39, 77] on link "Booth" at bounding box center [36, 76] width 73 height 10
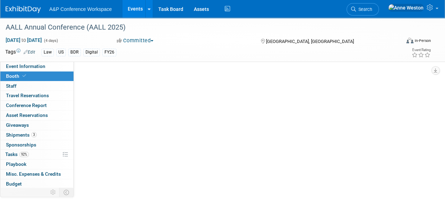
select select "DIGI"
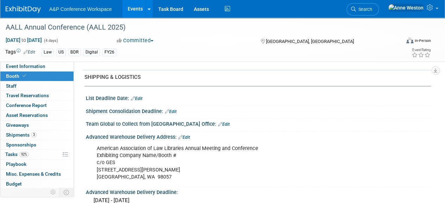
scroll to position [317, 0]
click at [185, 135] on link "Edit" at bounding box center [184, 136] width 12 height 5
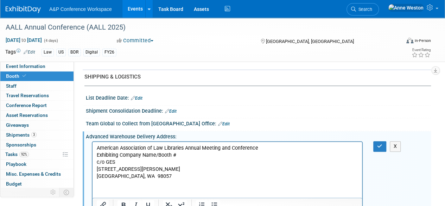
scroll to position [0, 0]
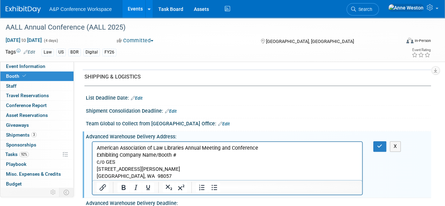
click at [184, 157] on p "American Association of Law Libraries Annual Meeting and Conference Exhibiting …" at bounding box center [227, 162] width 261 height 35
click at [376, 145] on button "button" at bounding box center [379, 146] width 13 height 10
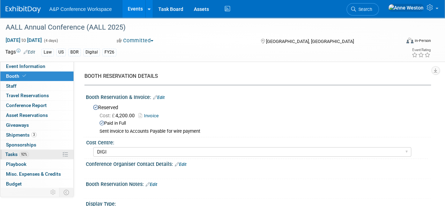
click at [36, 150] on link "92% Tasks 92%" at bounding box center [36, 155] width 73 height 10
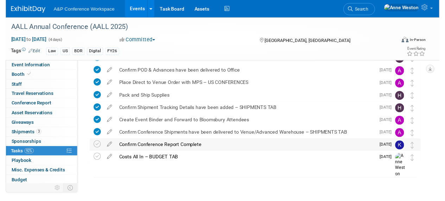
scroll to position [258, 0]
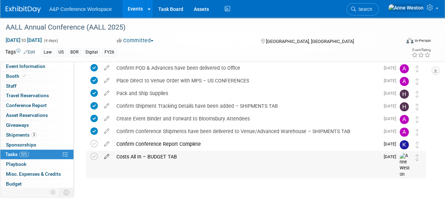
click at [106, 155] on icon at bounding box center [107, 155] width 12 height 9
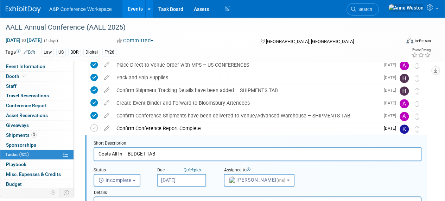
scroll to position [305, 0]
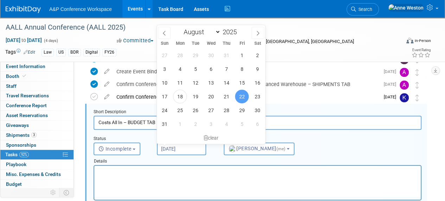
click at [179, 146] on input "[DATE]" at bounding box center [181, 148] width 49 height 13
click at [256, 31] on icon at bounding box center [257, 33] width 5 height 5
select select "9"
click at [212, 54] on span "1" at bounding box center [211, 55] width 14 height 14
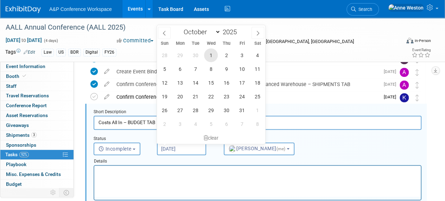
type input "[DATE]"
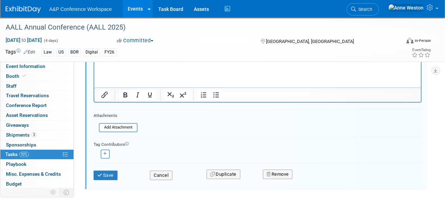
scroll to position [410, 0]
click at [109, 174] on button "Save" at bounding box center [106, 175] width 24 height 10
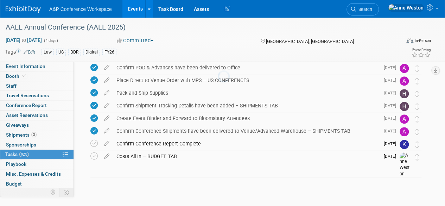
scroll to position [258, 0]
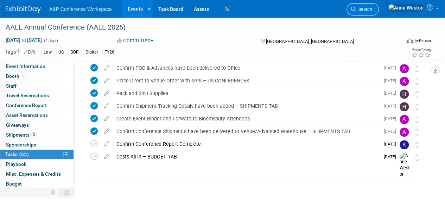
click at [372, 8] on span "Search" at bounding box center [364, 9] width 16 height 5
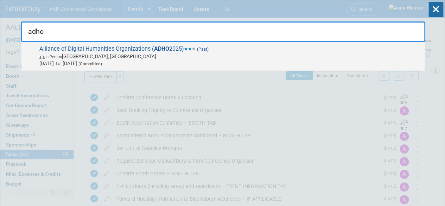
type input "adho"
click at [75, 57] on span "In-Person Lisbon, Portugal" at bounding box center [230, 56] width 382 height 7
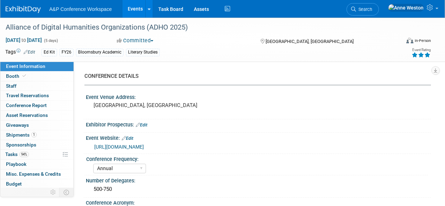
select select "Annual"
select select "Level 3"
select select "Ed Kit"
select select "Literary Studies"
select select "Bloomsbury Academic"
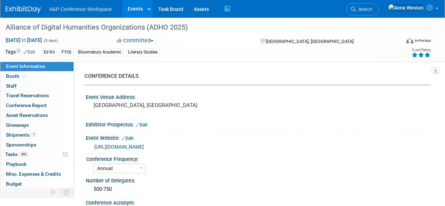
select select "[PERSON_NAME]"
select select "Networking/Commissioning"
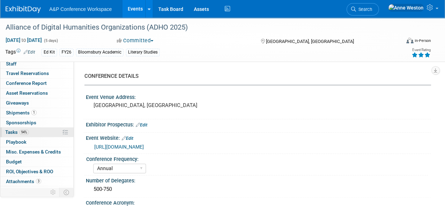
scroll to position [29, 0]
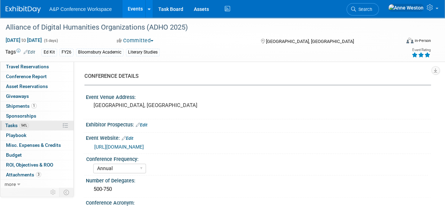
click at [28, 124] on span "94%" at bounding box center [24, 125] width 10 height 5
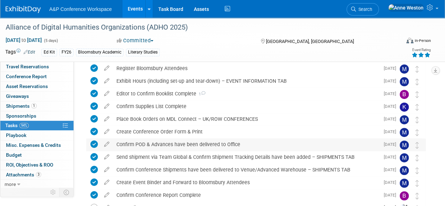
scroll to position [131, 0]
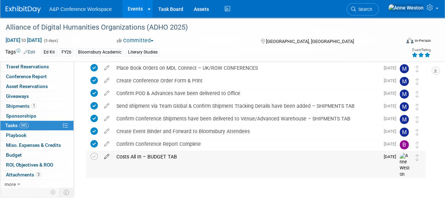
click at [109, 156] on icon at bounding box center [107, 155] width 12 height 9
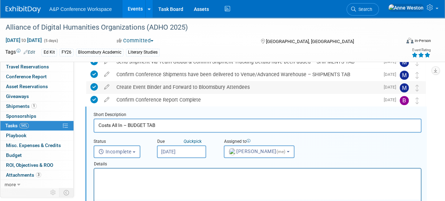
scroll to position [178, 0]
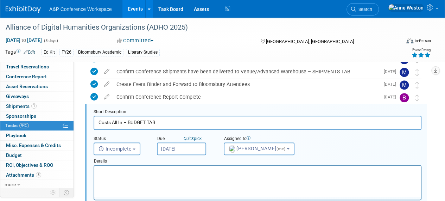
click at [186, 148] on input "[DATE]" at bounding box center [181, 148] width 49 height 13
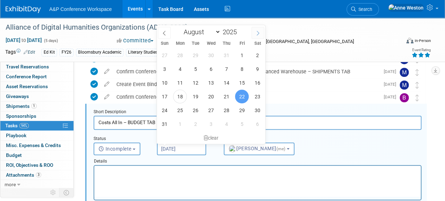
click at [260, 31] on icon at bounding box center [257, 33] width 5 height 5
click at [256, 33] on icon at bounding box center [257, 33] width 5 height 5
select select "9"
click at [211, 57] on span "1" at bounding box center [211, 55] width 14 height 14
type input "[DATE]"
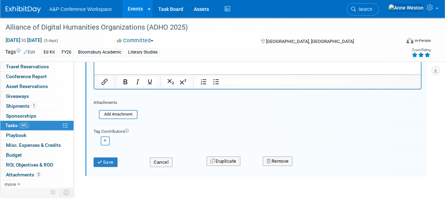
scroll to position [309, 0]
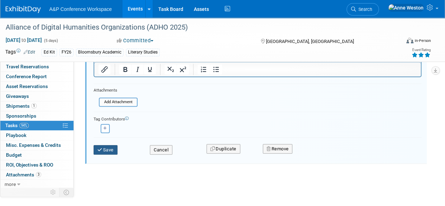
click at [107, 152] on button "Save" at bounding box center [106, 150] width 24 height 10
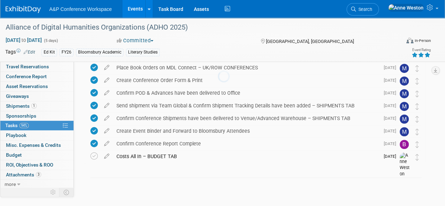
scroll to position [131, 0]
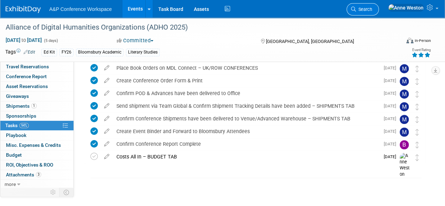
click at [372, 7] on span "Search" at bounding box center [364, 9] width 16 height 5
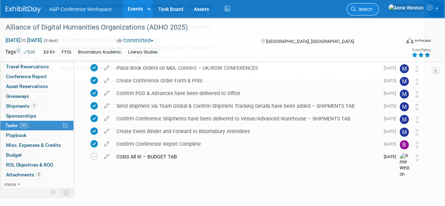
scroll to position [0, 0]
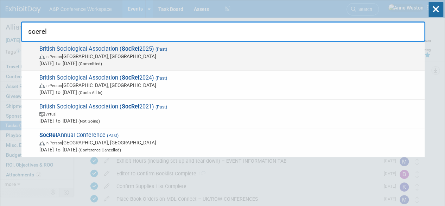
type input "socrel"
click at [48, 55] on span "In-Person" at bounding box center [53, 57] width 17 height 5
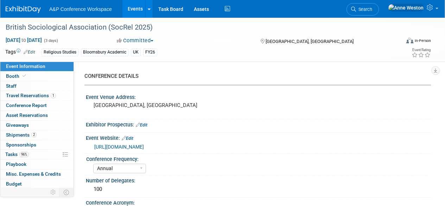
select select "Annual"
select select "Level 2"
select select "In-Person Booth"
select select "Religious Studies"
select select "Bloomsbury Academic"
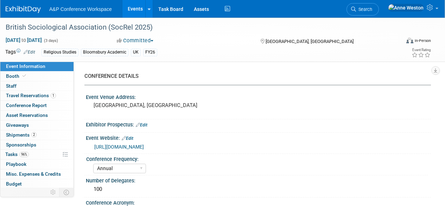
select select "[PERSON_NAME]"
select select "Networking/Commissioning"
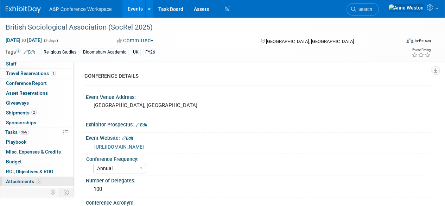
scroll to position [29, 0]
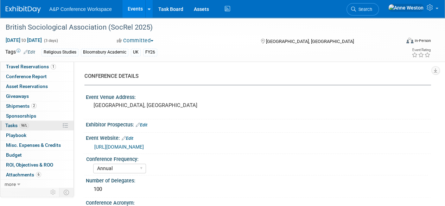
click at [25, 127] on span "96%" at bounding box center [24, 125] width 10 height 5
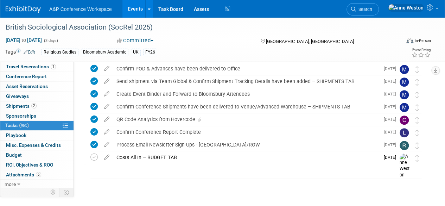
scroll to position [220, 0]
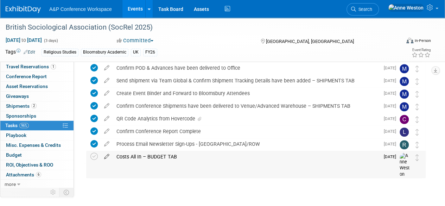
click at [102, 154] on icon at bounding box center [107, 155] width 12 height 9
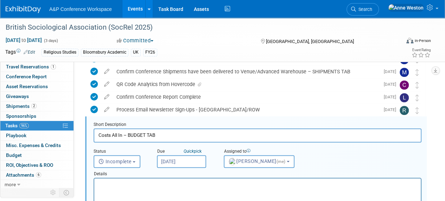
scroll to position [267, 0]
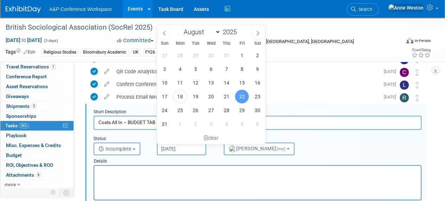
click at [175, 150] on input "[DATE]" at bounding box center [181, 148] width 49 height 13
click at [261, 33] on span at bounding box center [258, 33] width 13 height 12
select select "9"
click at [213, 55] on span "1" at bounding box center [211, 55] width 14 height 14
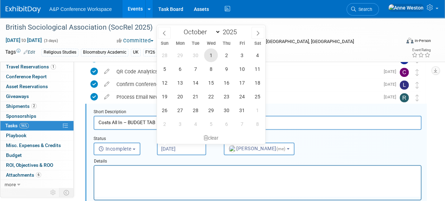
type input "Oct 1, 2025"
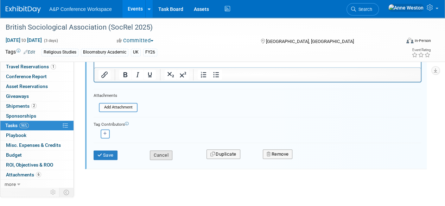
scroll to position [397, 0]
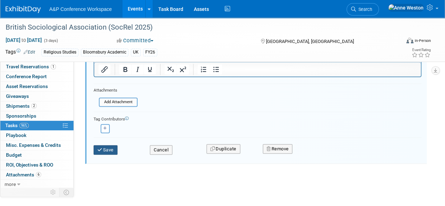
click at [103, 147] on button "Save" at bounding box center [106, 150] width 24 height 10
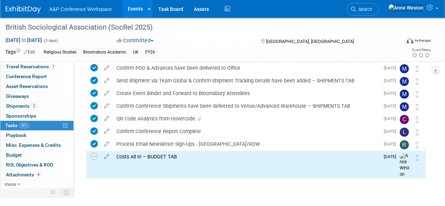
scroll to position [44, 0]
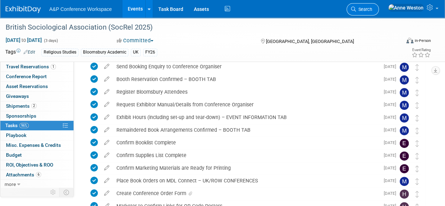
click at [377, 6] on link "Search" at bounding box center [363, 9] width 32 height 12
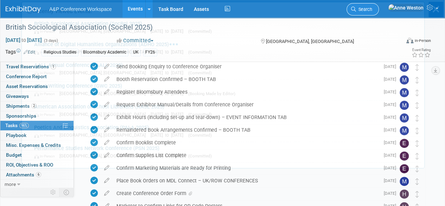
scroll to position [0, 0]
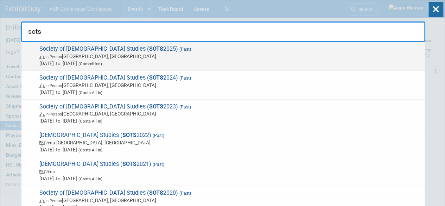
type input "sots"
click at [86, 57] on span "In-Person Durham, United Kingdom" at bounding box center [230, 56] width 382 height 7
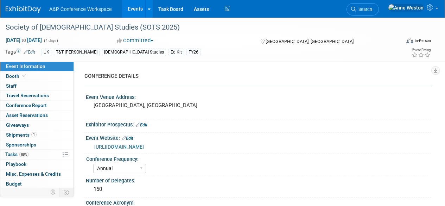
select select "Annual"
select select "Level 3"
select select "Ed Kit"
select select "[DEMOGRAPHIC_DATA] Studies"
select select "T&T [PERSON_NAME]"
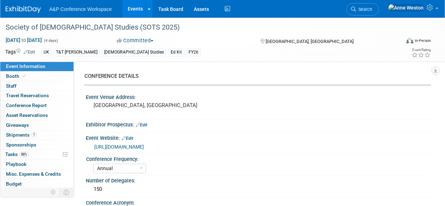
select select "[PERSON_NAME]"
select select "Networking/Commissioning"
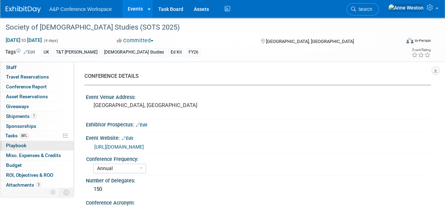
scroll to position [29, 0]
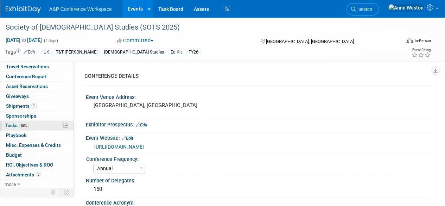
click at [42, 128] on link "88% Tasks 88%" at bounding box center [36, 126] width 73 height 10
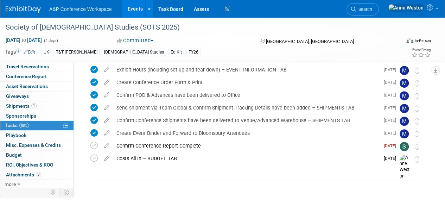
scroll to position [131, 0]
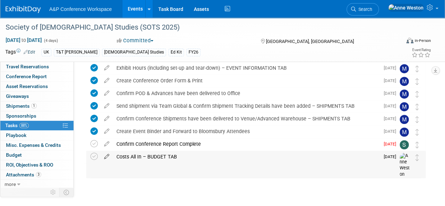
click at [109, 153] on icon at bounding box center [107, 155] width 12 height 9
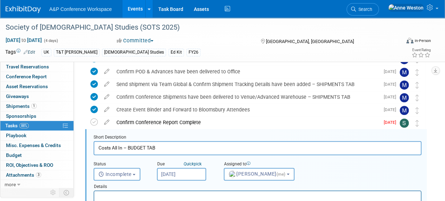
scroll to position [178, 0]
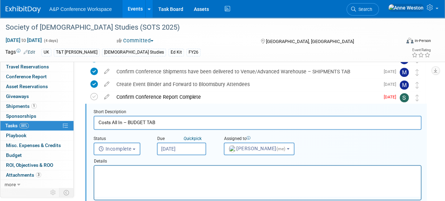
click at [185, 146] on input "Aug 22, 2025" at bounding box center [181, 148] width 49 height 13
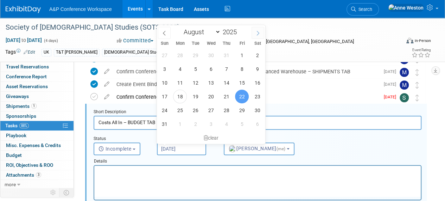
click at [255, 31] on span at bounding box center [258, 33] width 13 height 12
select select "9"
click at [210, 57] on span "1" at bounding box center [211, 55] width 14 height 14
type input "Oct 1, 2025"
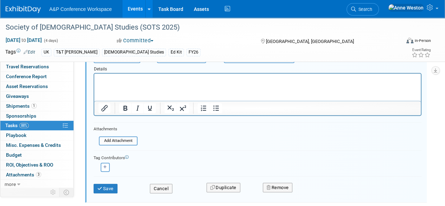
scroll to position [284, 0]
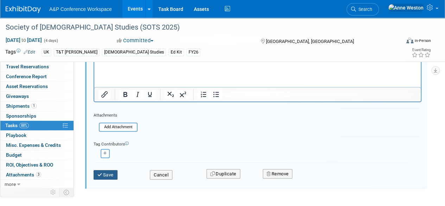
click at [111, 172] on button "Save" at bounding box center [106, 175] width 24 height 10
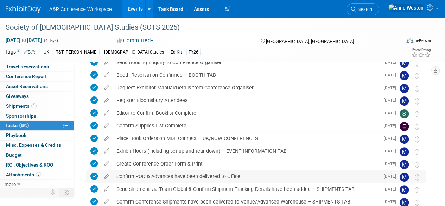
scroll to position [0, 0]
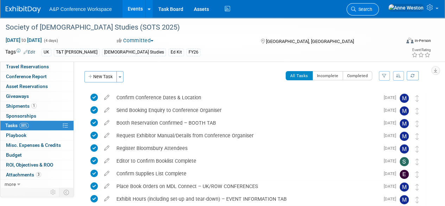
click at [372, 11] on span "Search" at bounding box center [364, 9] width 16 height 5
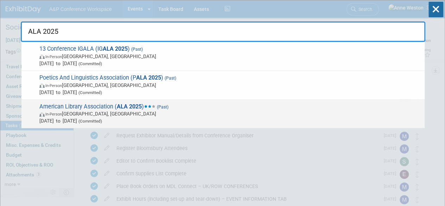
type input "ALA 2025"
click at [83, 116] on span "In-Person Philadelphia, PA" at bounding box center [230, 113] width 382 height 7
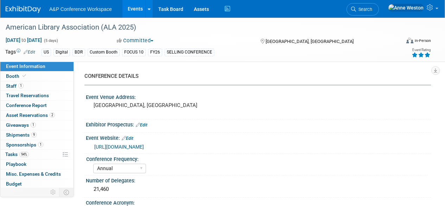
select select "Annual"
select select "Level 1"
select select "In-Person Booth"
select select "Libraries"
select select "Bloomsbury Digital Resources"
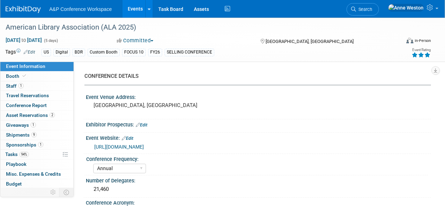
select select "[PERSON_NAME]"
select select "BDR Product Awareness and Trial Generation​"
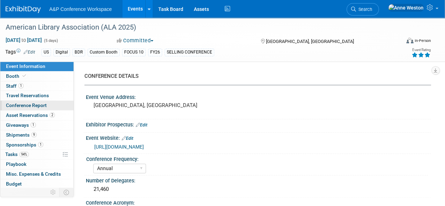
click at [40, 102] on span "Conference Report" at bounding box center [26, 105] width 41 height 6
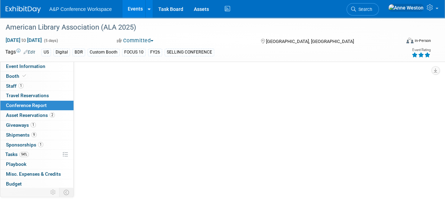
select select "YES"
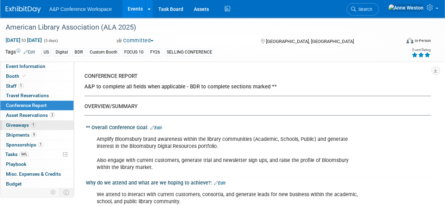
click at [19, 123] on span "Giveaways 1" at bounding box center [21, 125] width 30 height 6
